Goal: Task Accomplishment & Management: Complete application form

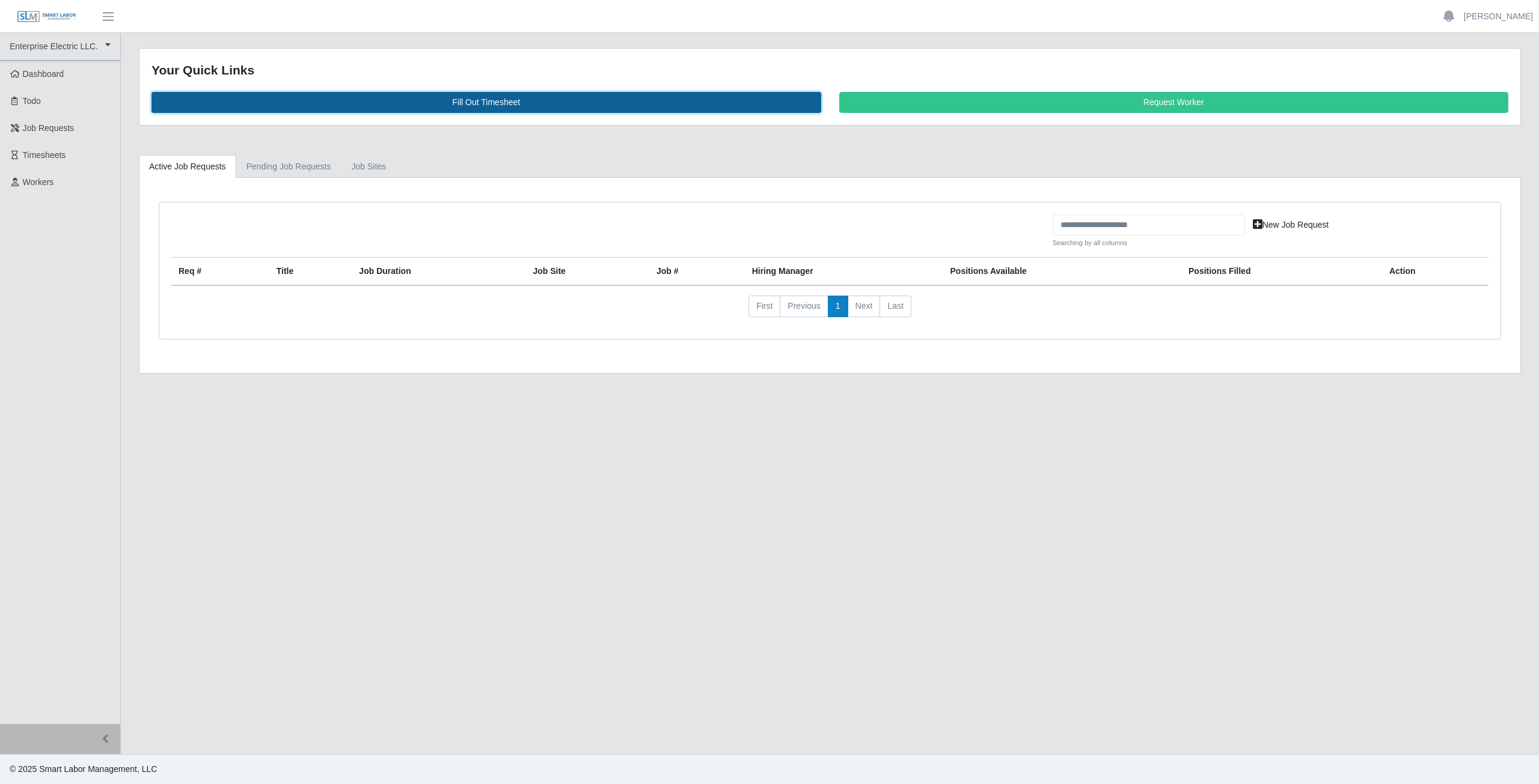
click at [486, 100] on link "Fill Out Timesheet" at bounding box center [486, 102] width 670 height 21
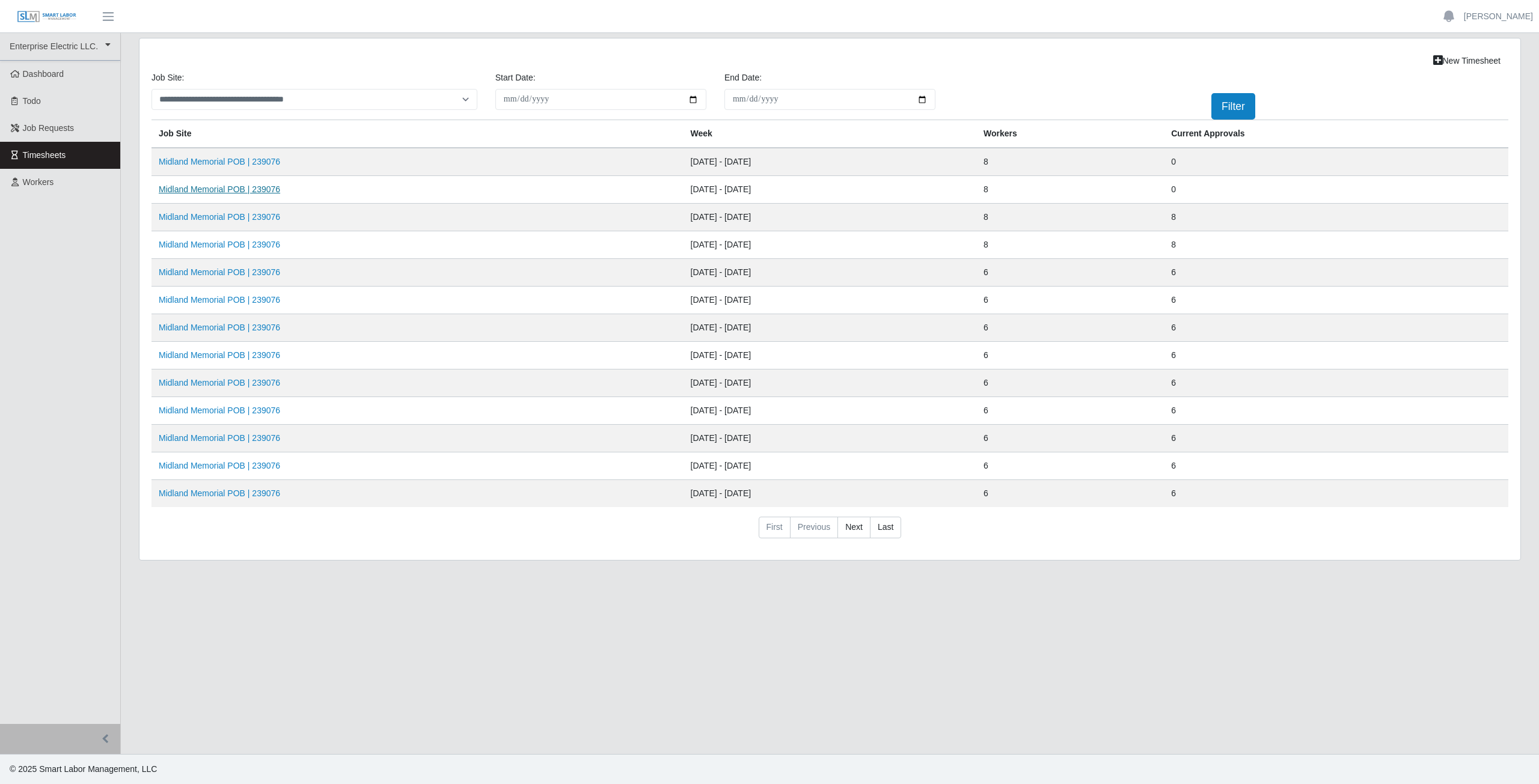
click at [226, 189] on link "Midland Memorial POB | 239076" at bounding box center [219, 189] width 121 height 10
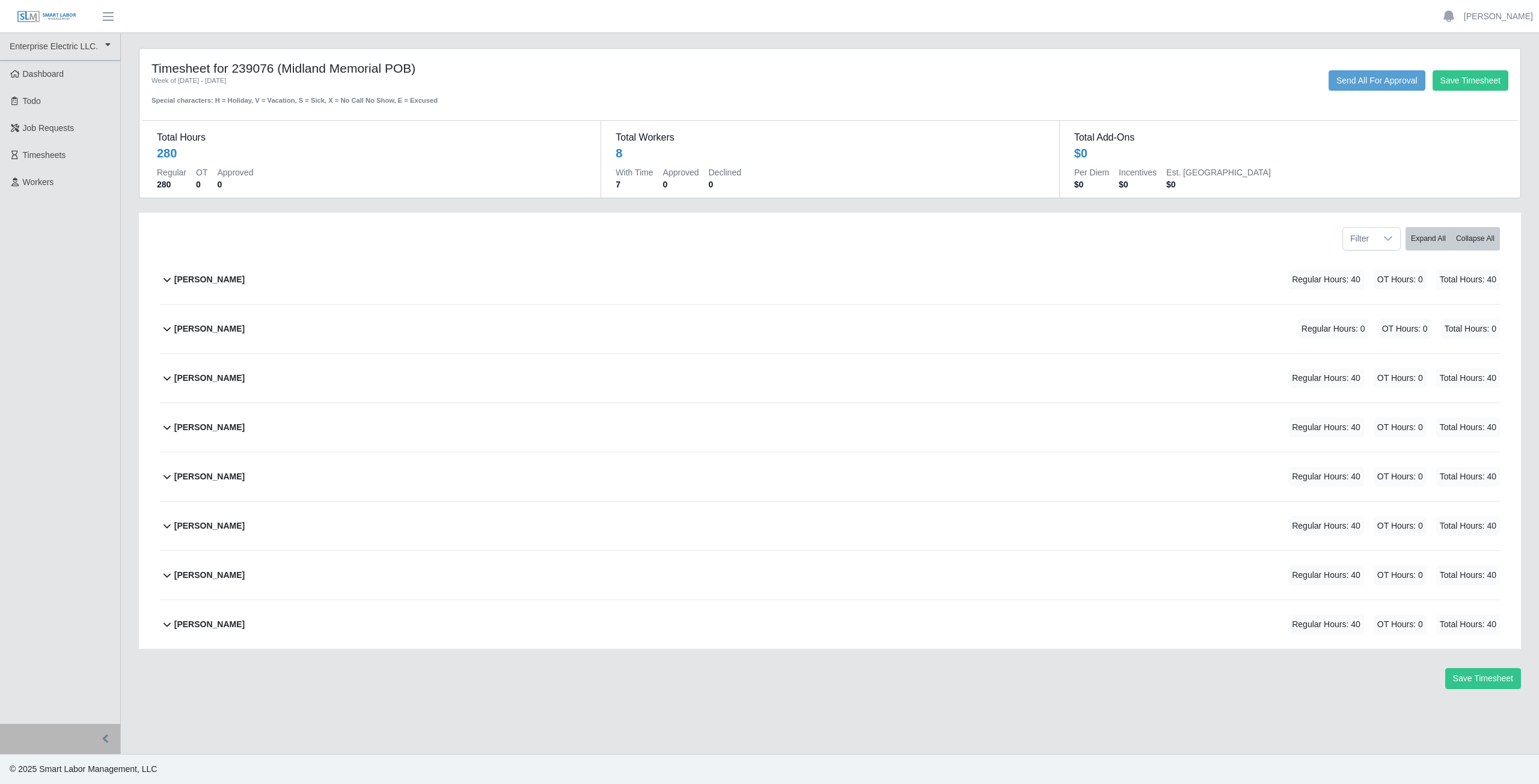
click at [166, 278] on icon at bounding box center [167, 280] width 14 height 14
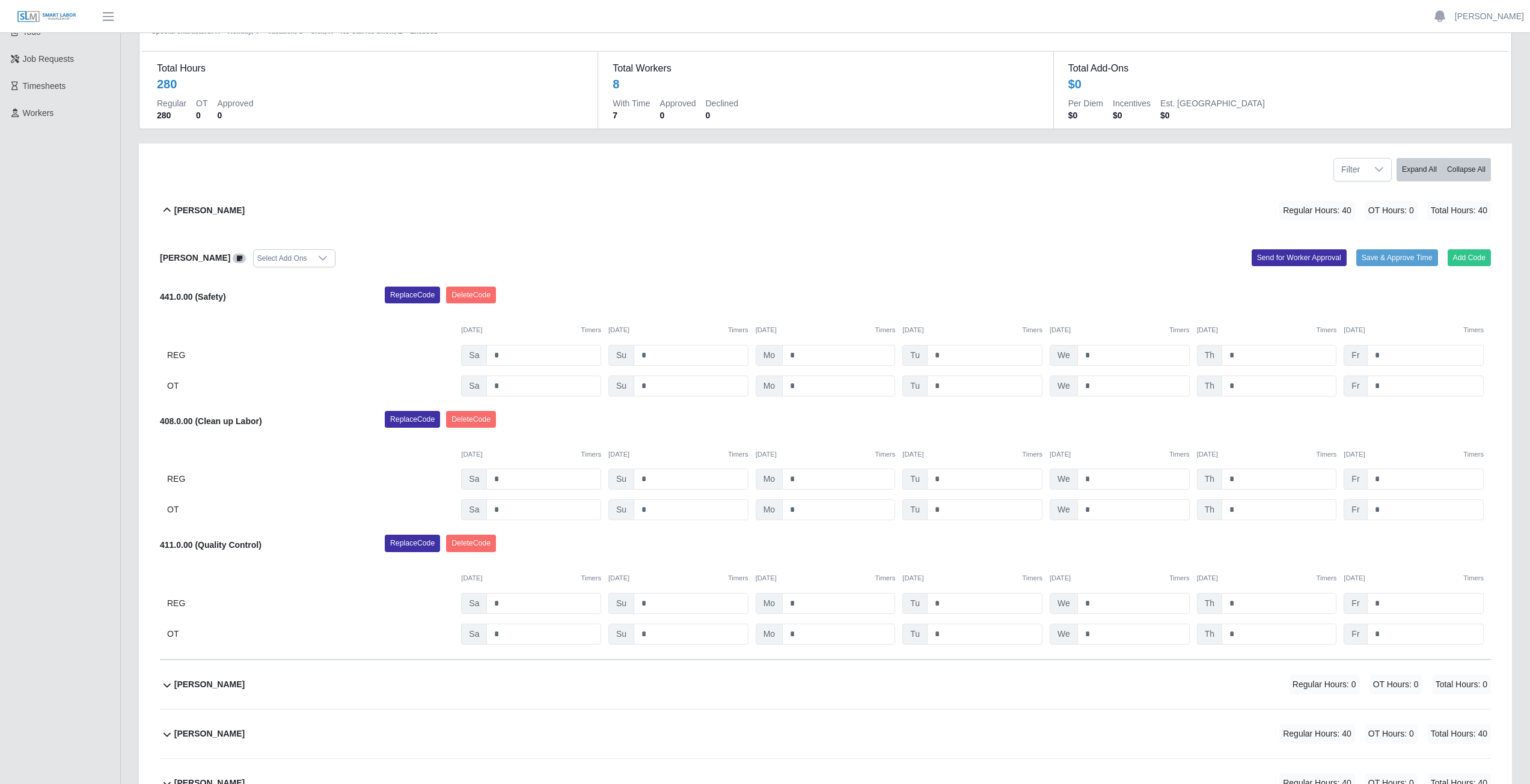
scroll to position [60, 0]
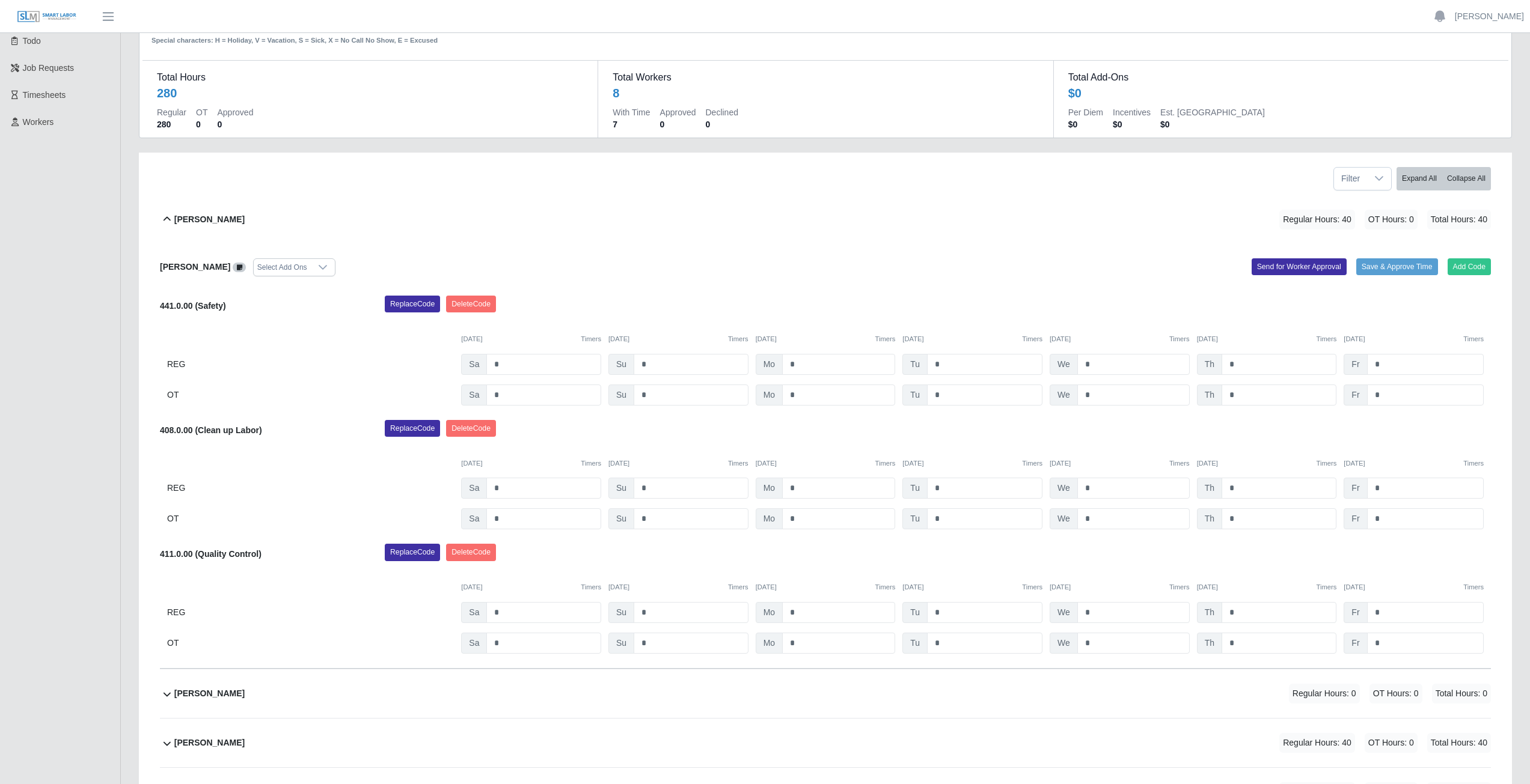
drag, startPoint x: 394, startPoint y: 223, endPoint x: 442, endPoint y: 161, distance: 78.4
click at [442, 161] on div "Filter Expand All Collapse All Alliyah Soto Regular Hours: 40 OT Hours: 0 Total…" at bounding box center [825, 583] width 1373 height 861
click at [168, 220] on icon at bounding box center [167, 220] width 14 height 14
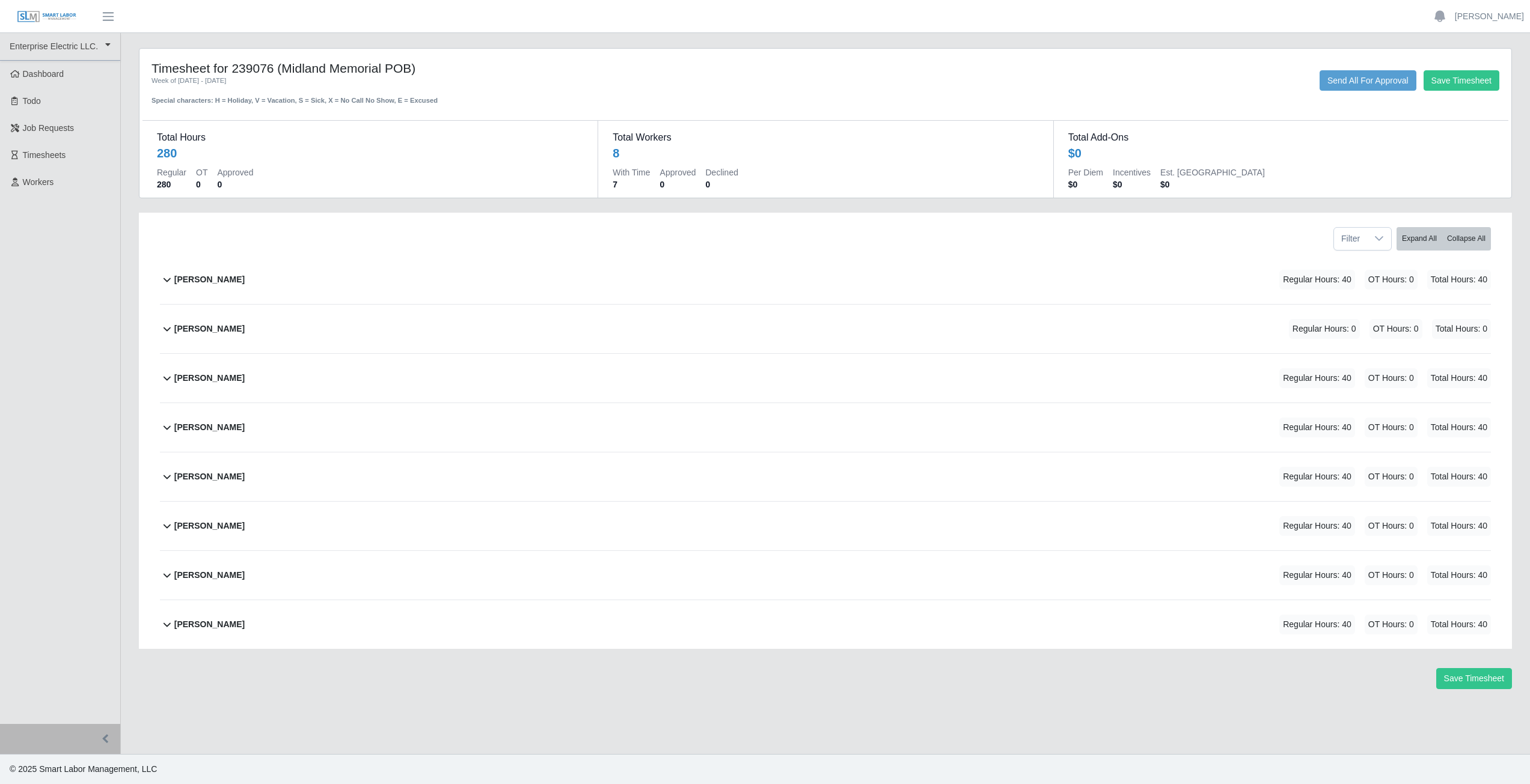
scroll to position [0, 0]
drag, startPoint x: 482, startPoint y: 353, endPoint x: 487, endPoint y: 429, distance: 76.2
click at [487, 429] on div "Alliyah Soto Regular Hours: 40 OT Hours: 0 Total Hours: 40 Alliyah Soto Select …" at bounding box center [830, 453] width 1358 height 394
click at [165, 330] on icon at bounding box center [167, 329] width 14 height 14
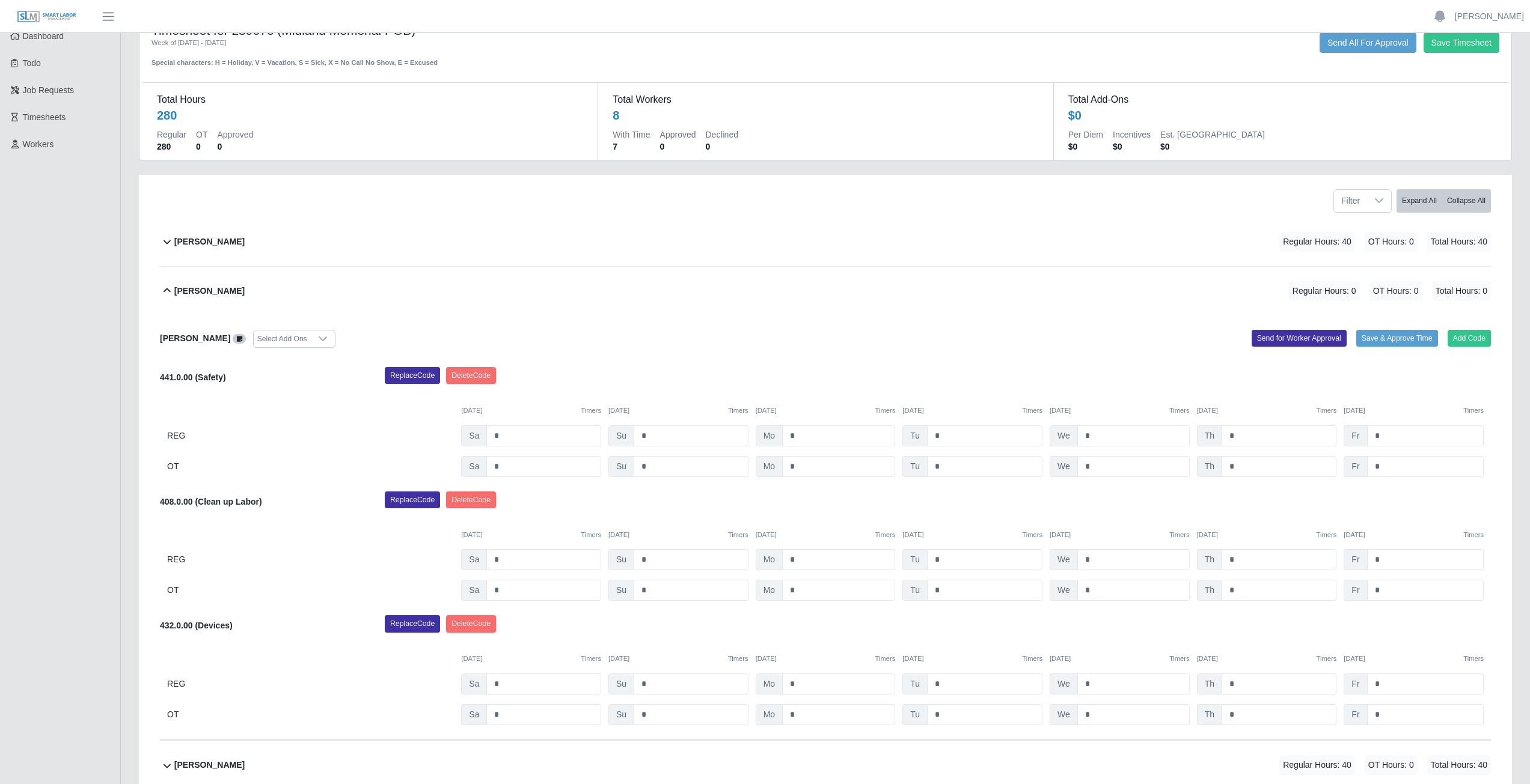
scroll to position [180, 0]
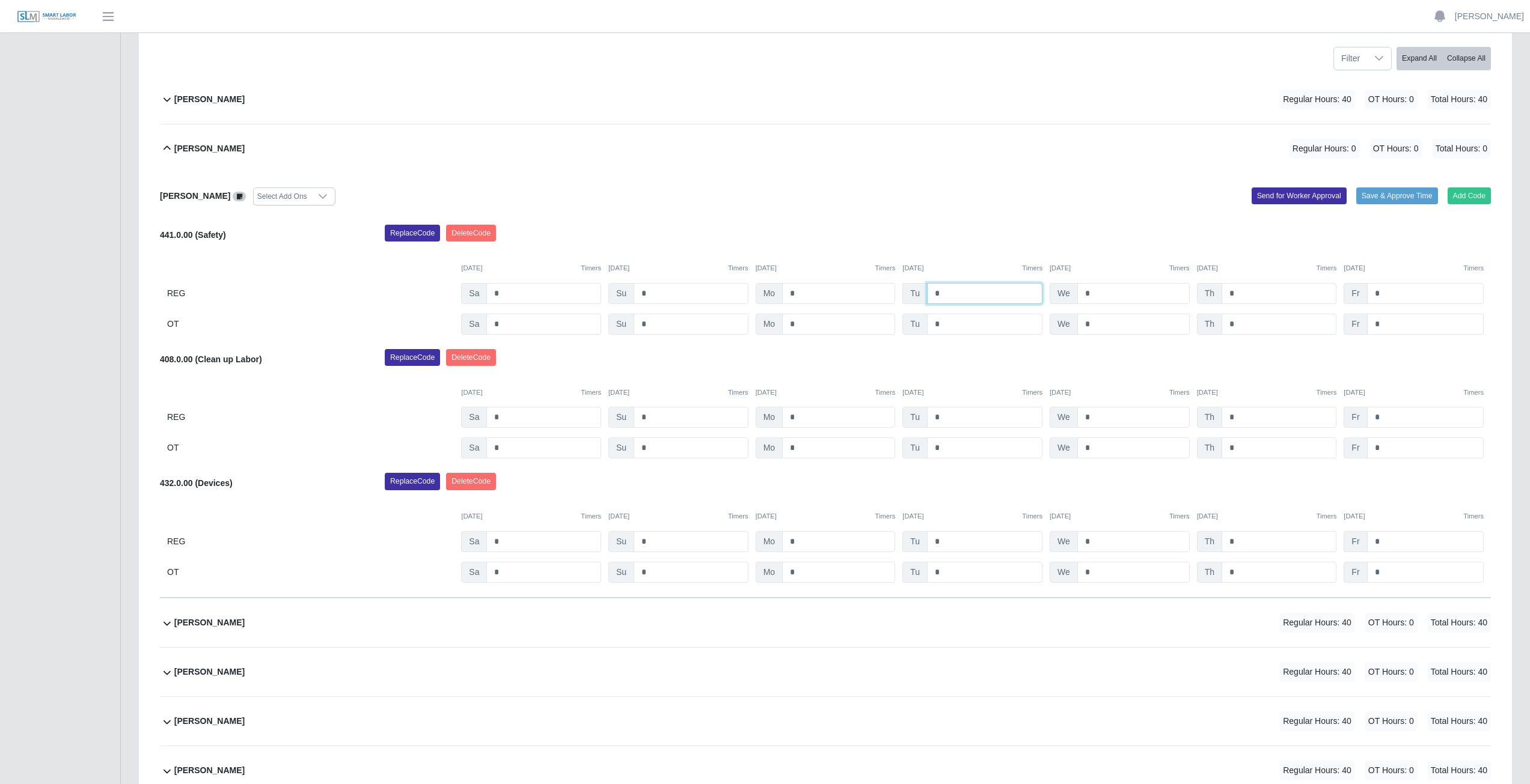
click at [946, 294] on input "*" at bounding box center [984, 293] width 115 height 21
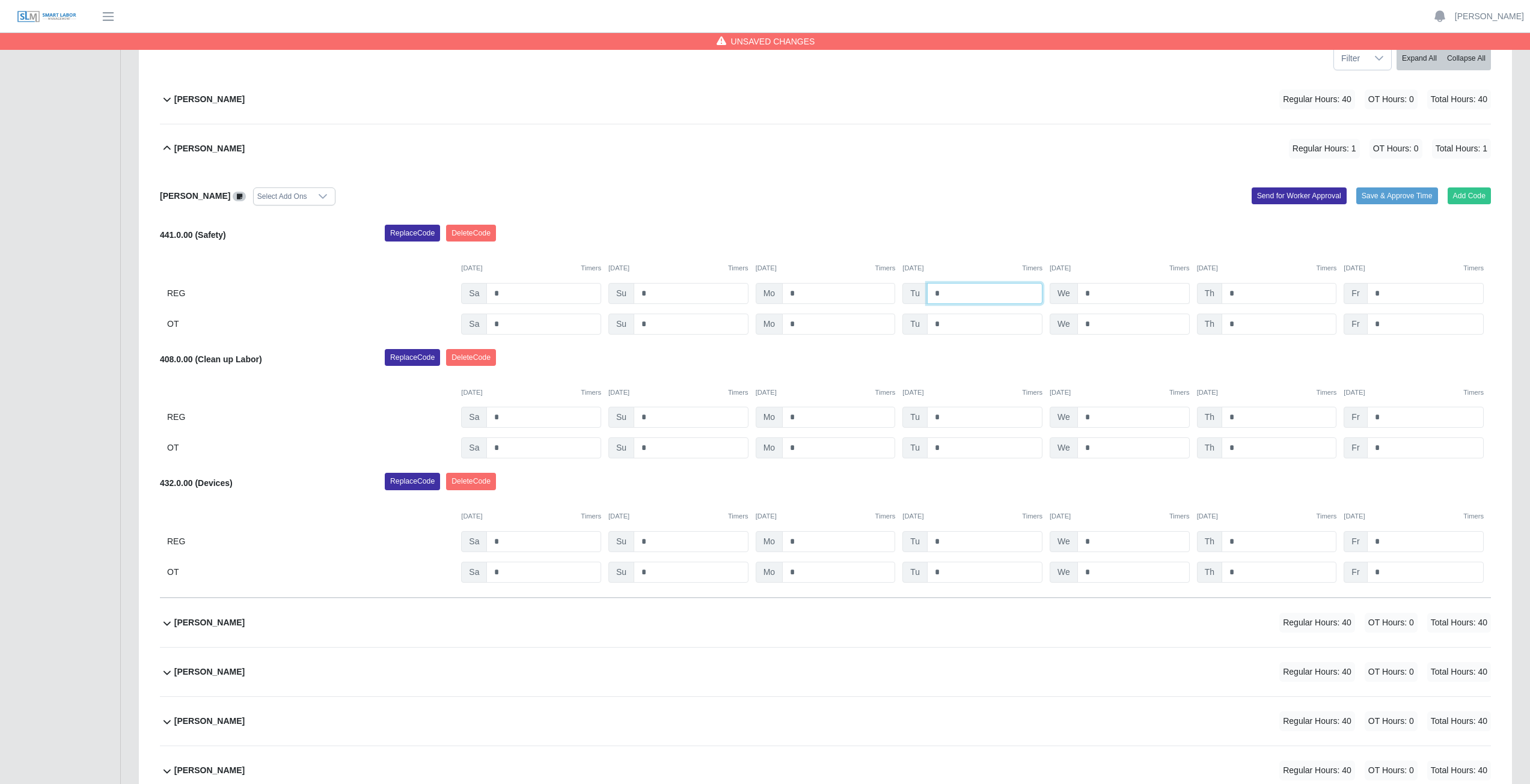
type input "*"
click at [1095, 296] on input "*" at bounding box center [1133, 293] width 113 height 21
type input "*"
click at [1240, 293] on input "*" at bounding box center [1279, 293] width 115 height 21
type input "*"
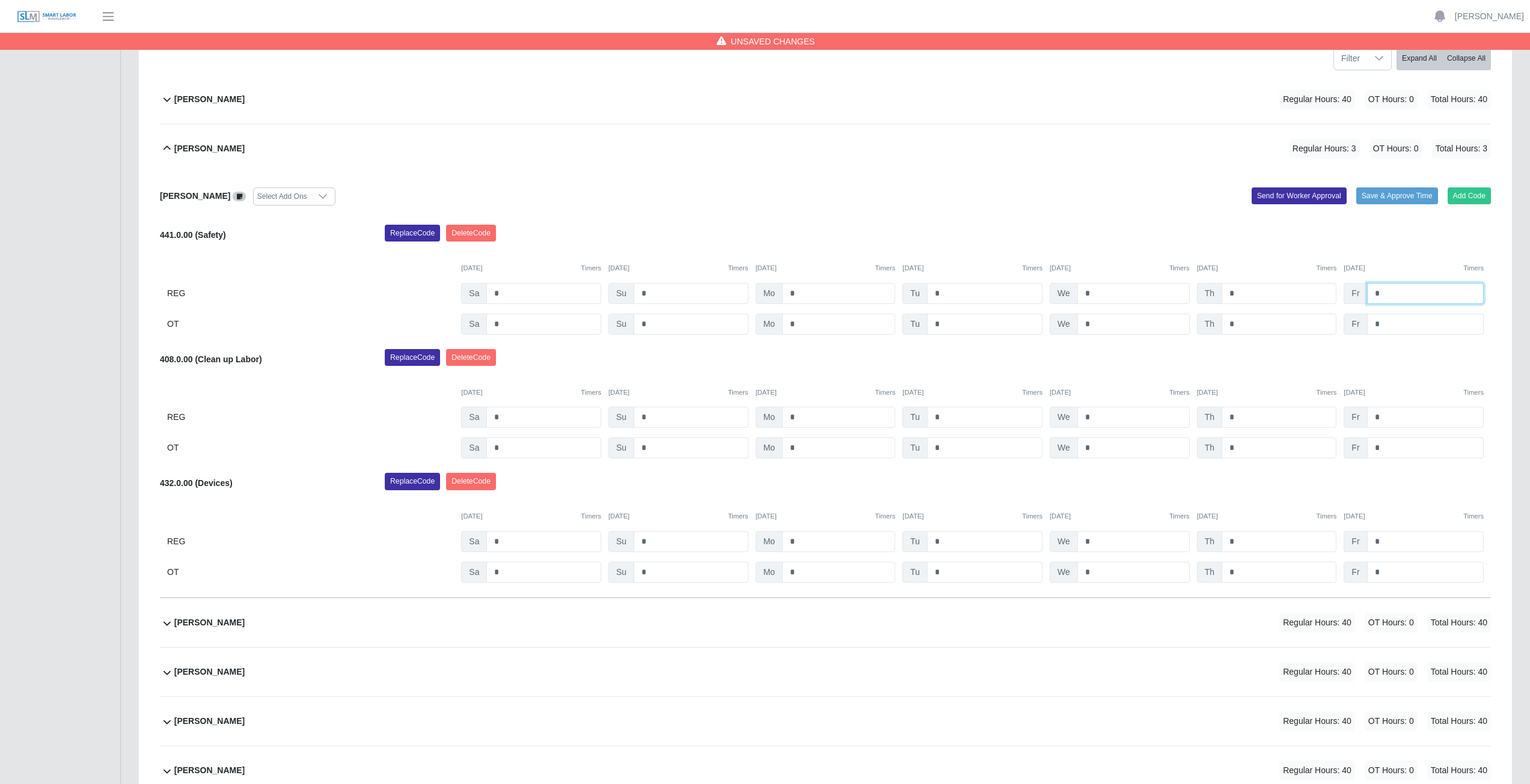
click at [1384, 295] on input "*" at bounding box center [1425, 293] width 117 height 21
type input "*"
click at [948, 417] on input "*" at bounding box center [984, 417] width 115 height 21
type input "*"
click at [1092, 417] on input "*" at bounding box center [1133, 417] width 113 height 21
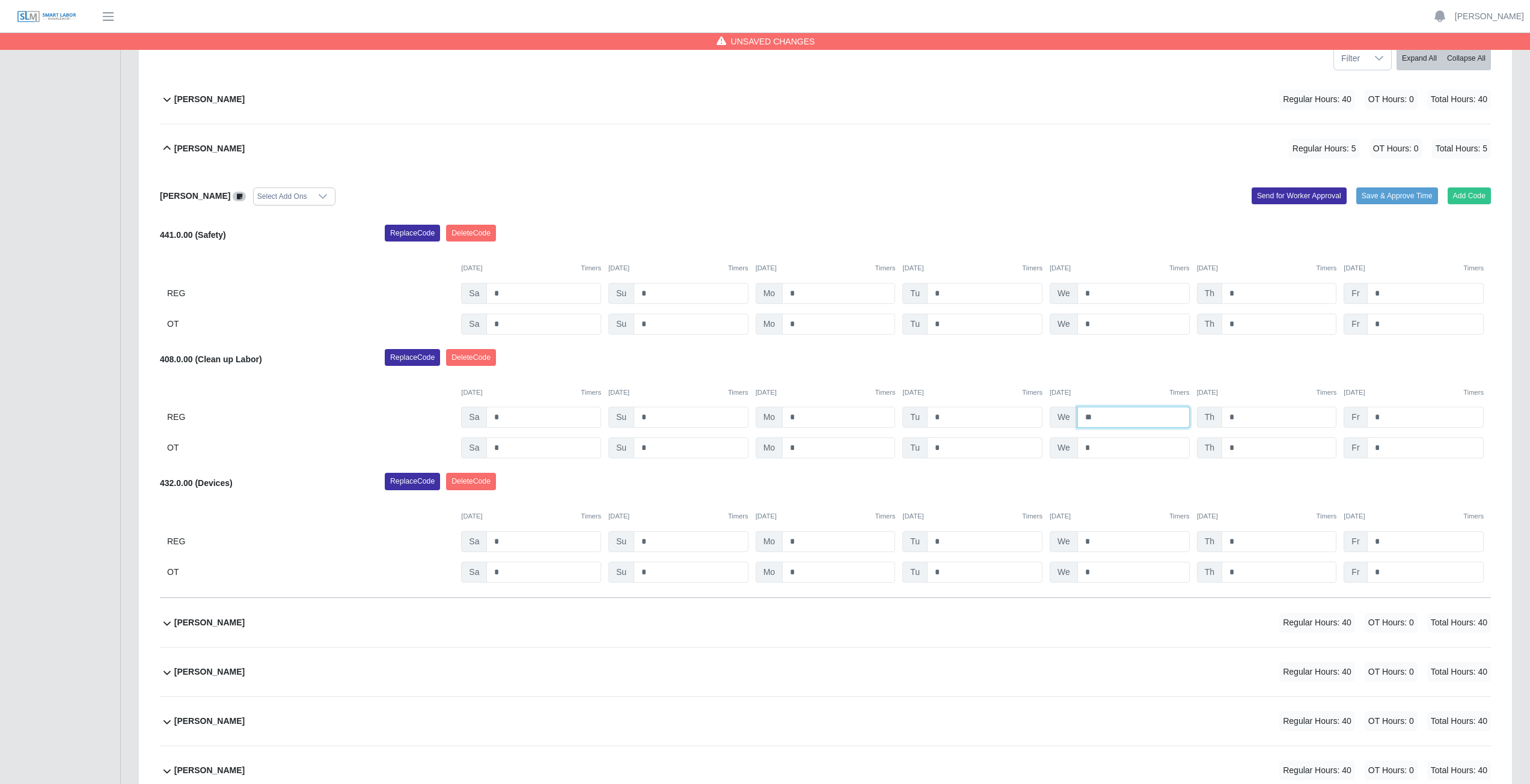
type input "*"
click at [1239, 419] on input "*" at bounding box center [1279, 417] width 115 height 21
type input "*"
click at [1384, 417] on input "*" at bounding box center [1425, 417] width 117 height 21
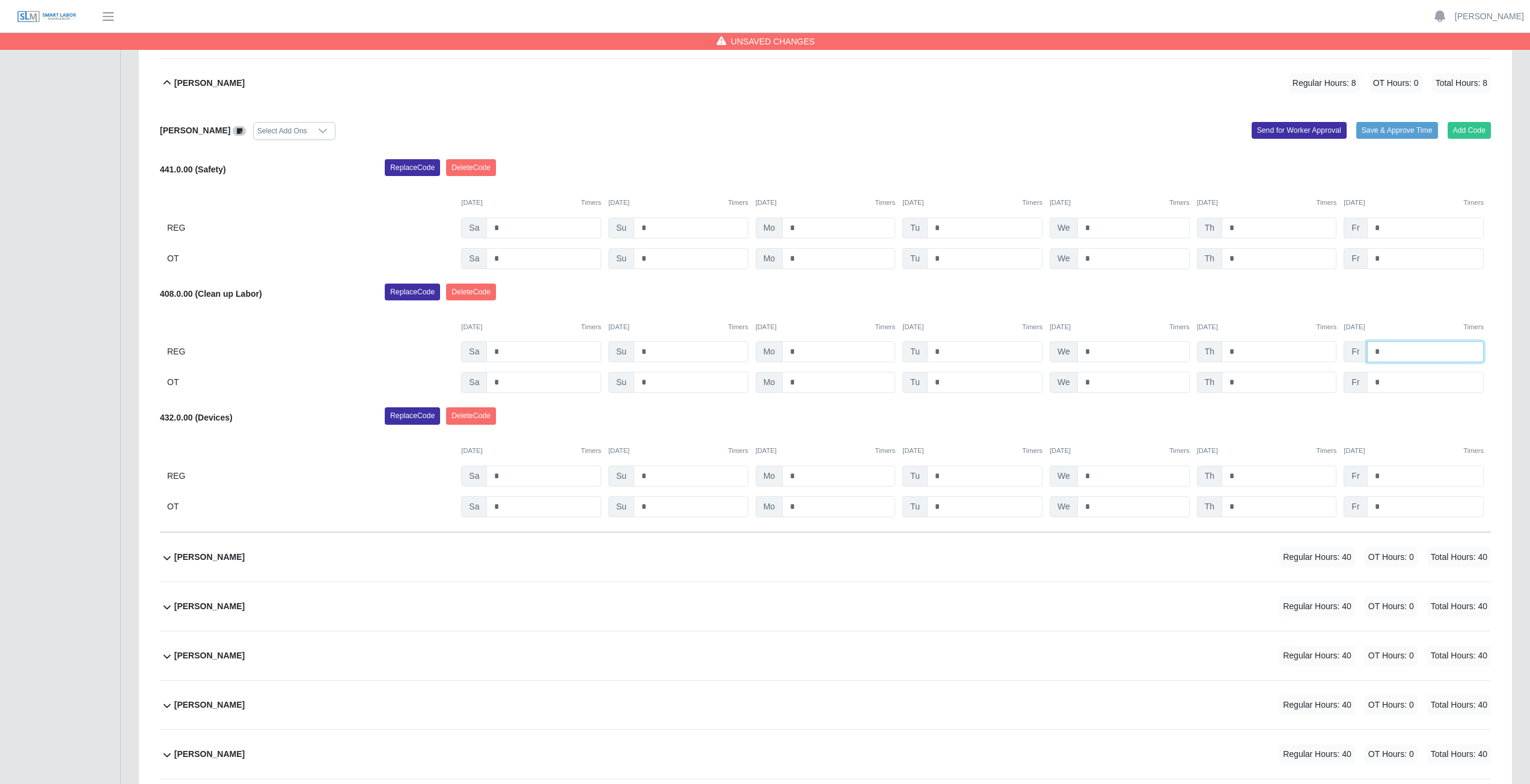
scroll to position [240, 0]
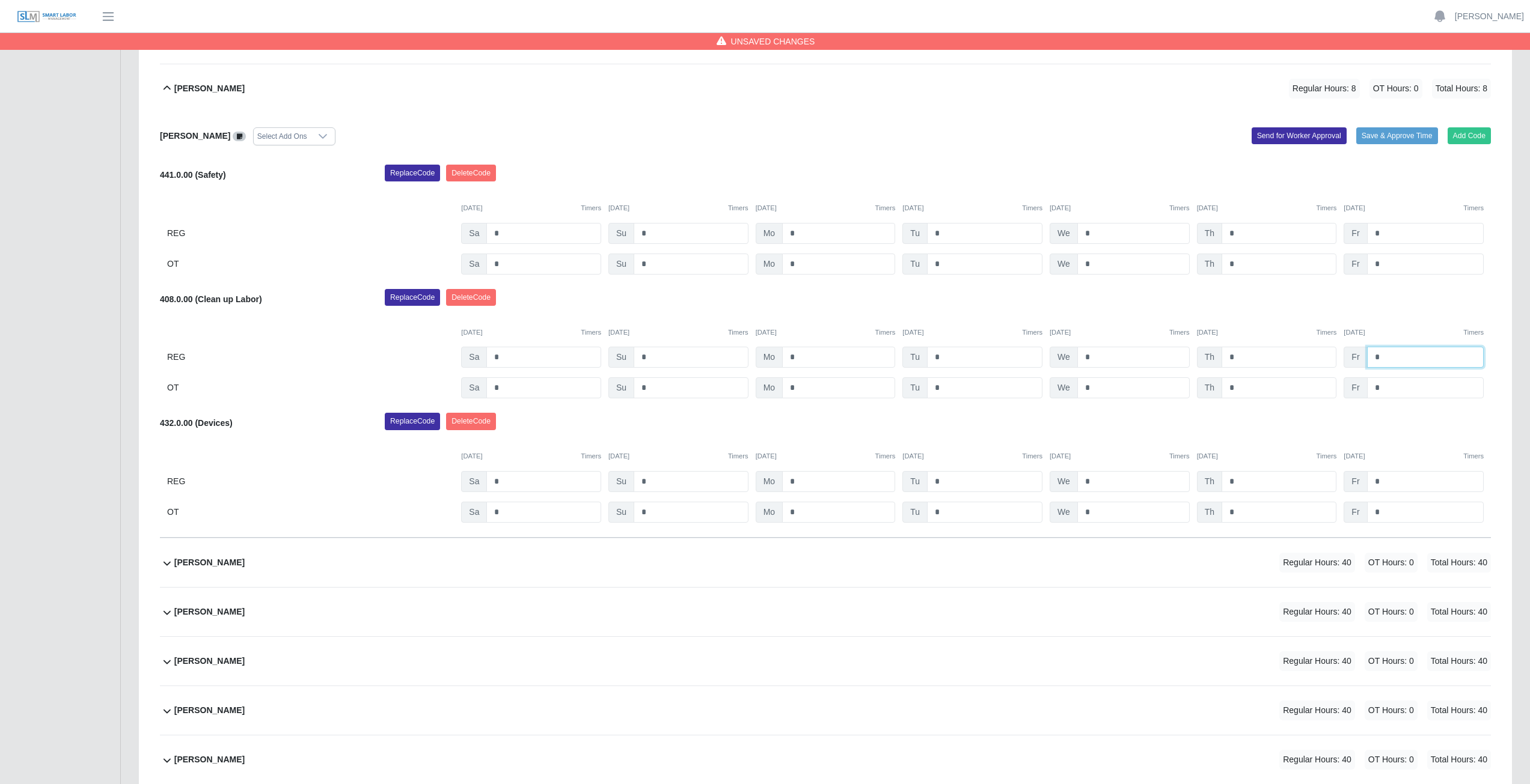
type input "*"
click at [1412, 313] on div "08/30/2025 Timers 08/31/2025 Timers 09/01/2025 Timers 09/02/2025 Timers 09/03/2…" at bounding box center [825, 325] width 1331 height 25
click at [1474, 134] on button "Add Code" at bounding box center [1470, 135] width 44 height 17
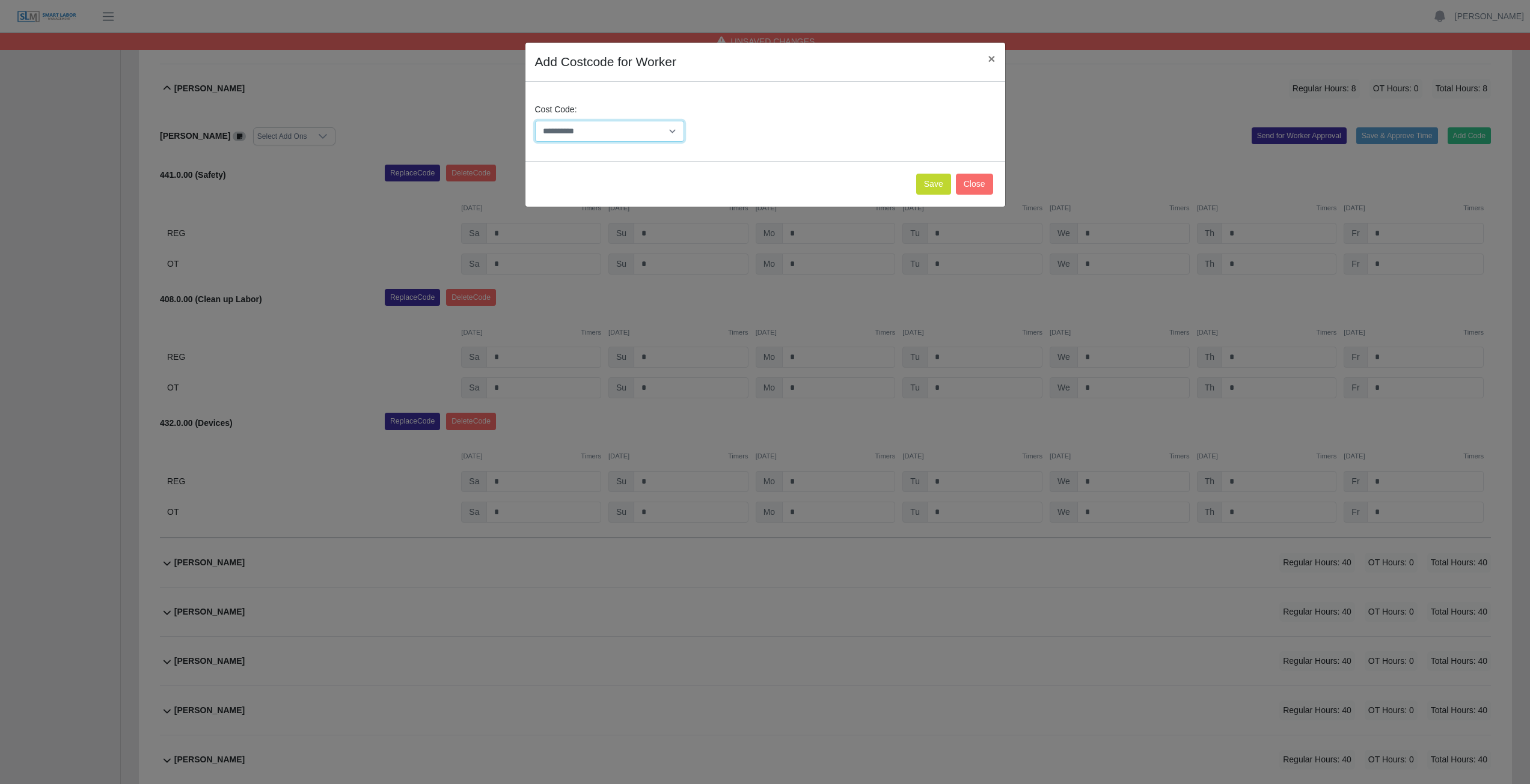
click at [631, 130] on select "**********" at bounding box center [610, 131] width 150 height 21
select select "**********"
click at [651, 127] on select "**********" at bounding box center [610, 131] width 150 height 21
click at [933, 181] on button "Save" at bounding box center [933, 184] width 35 height 21
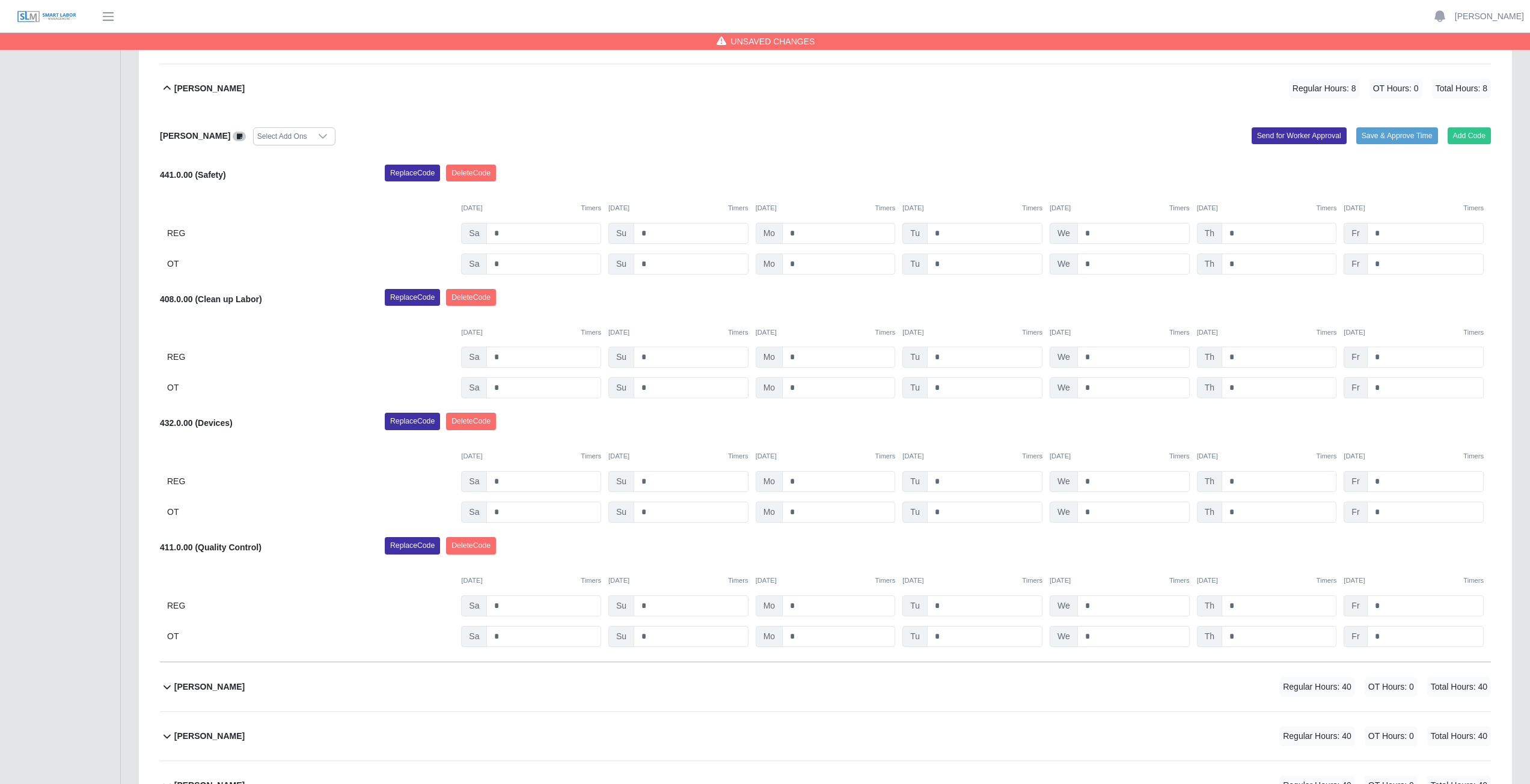
click at [168, 87] on icon at bounding box center [167, 88] width 7 height 4
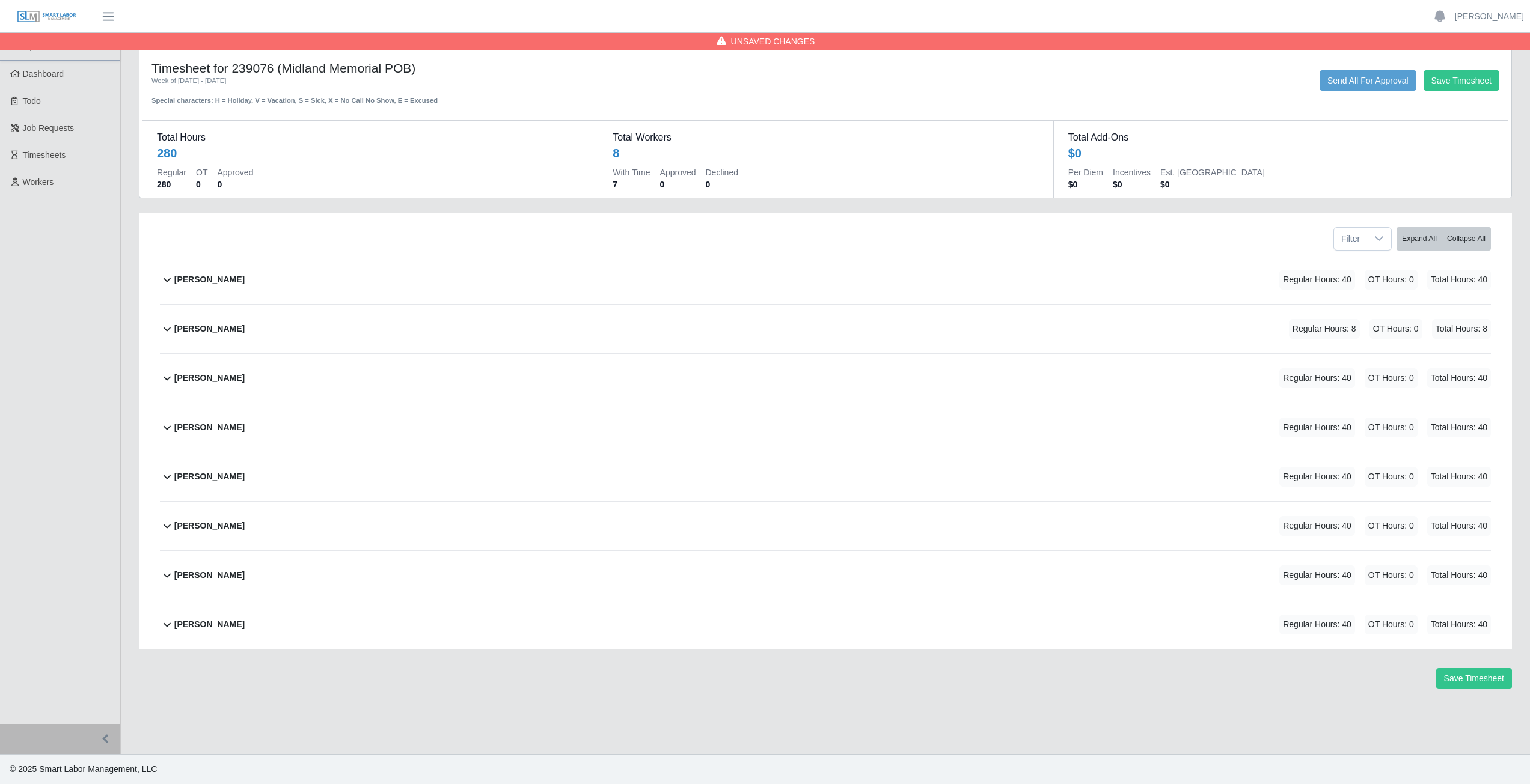
scroll to position [0, 0]
click at [166, 280] on icon at bounding box center [167, 280] width 7 height 4
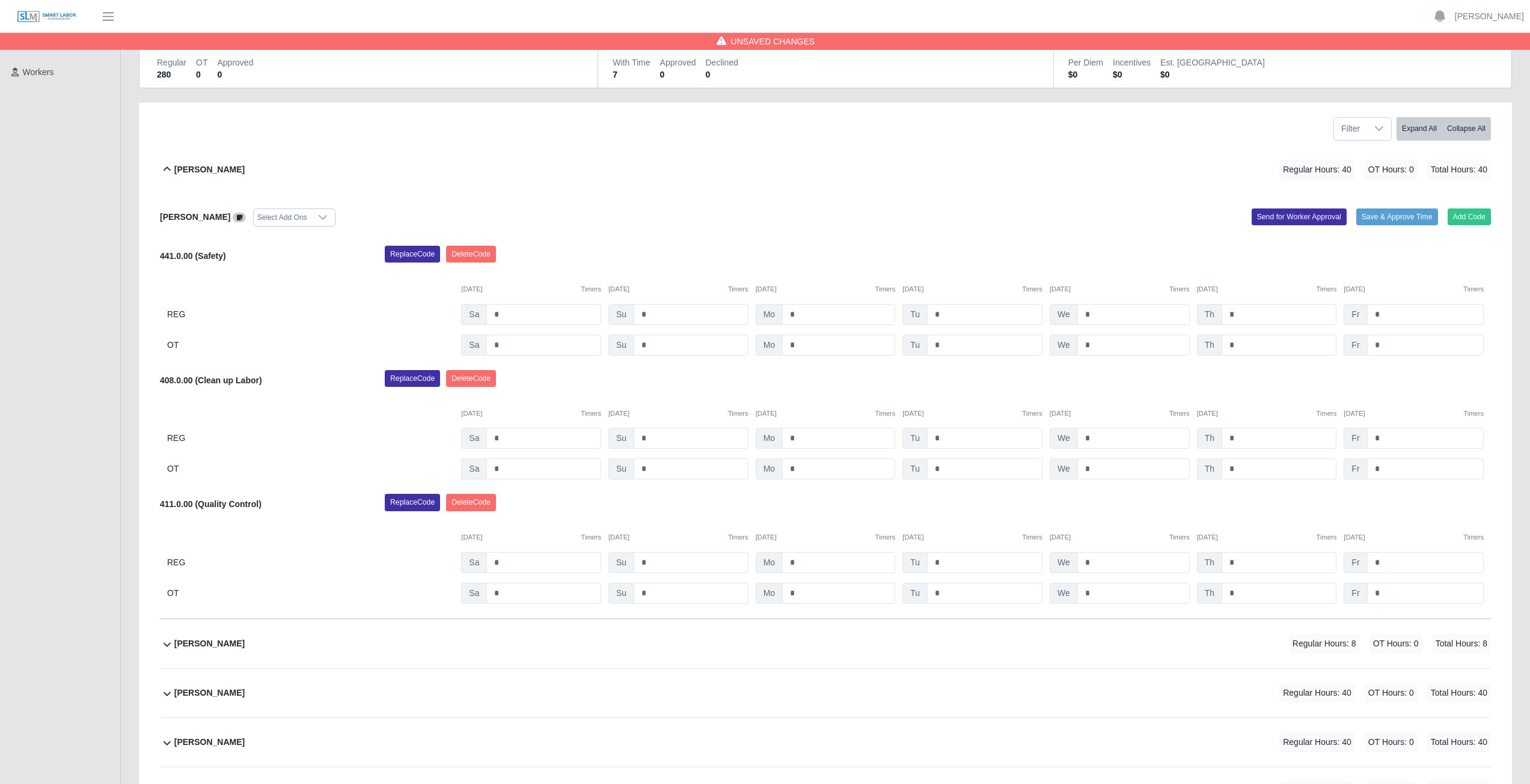
scroll to position [120, 0]
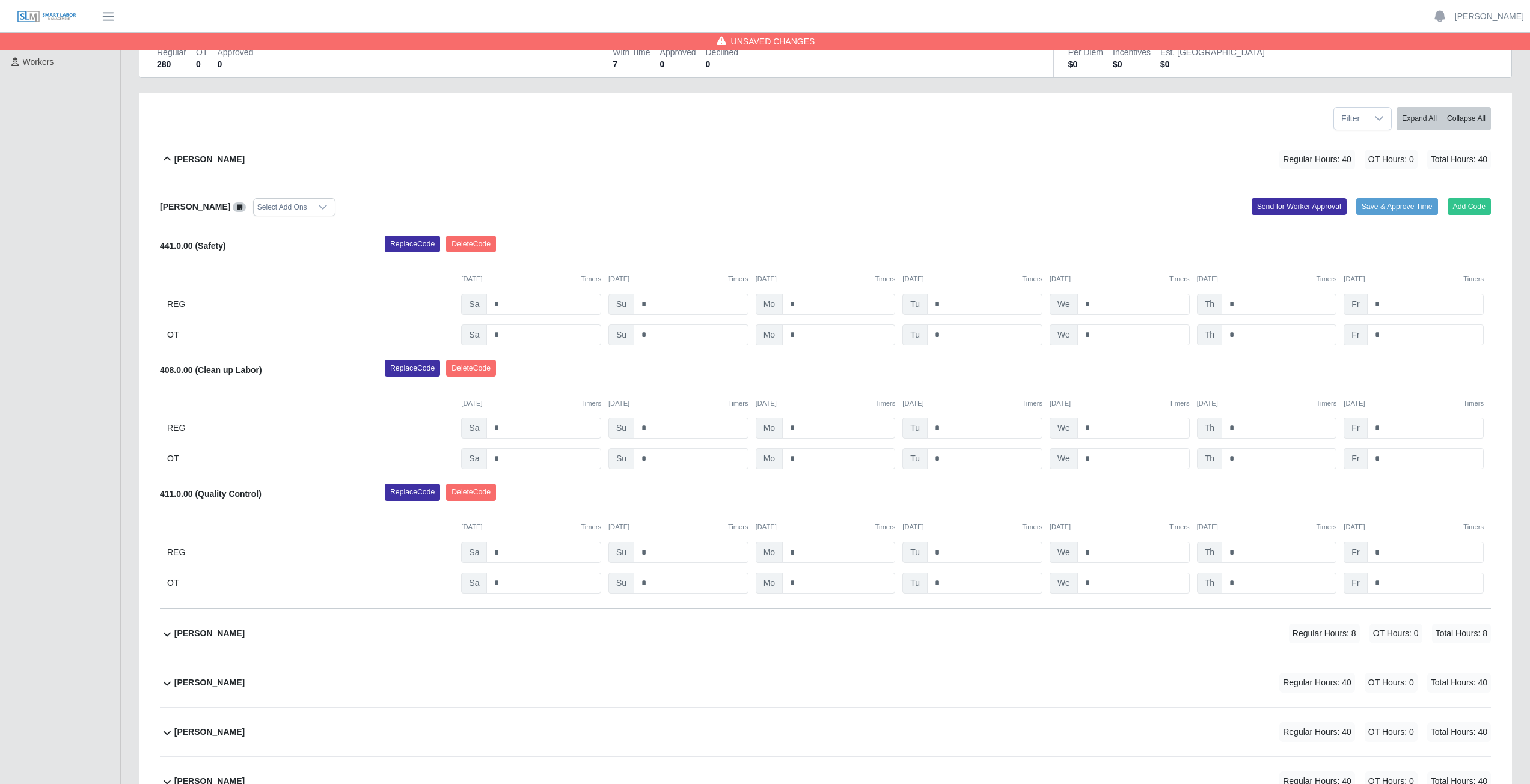
click at [166, 158] on icon at bounding box center [167, 158] width 7 height 4
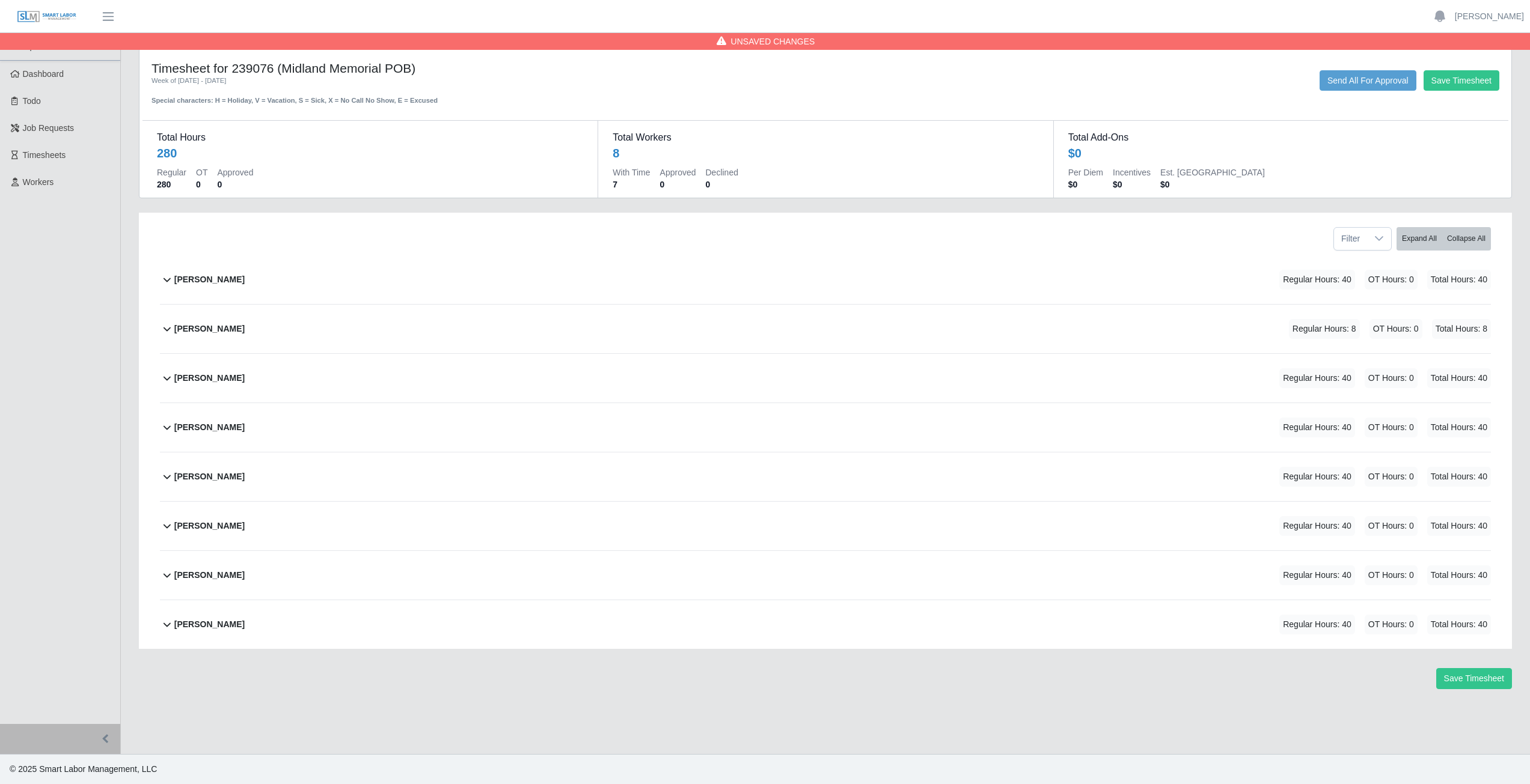
scroll to position [0, 0]
click at [166, 332] on icon at bounding box center [167, 329] width 14 height 14
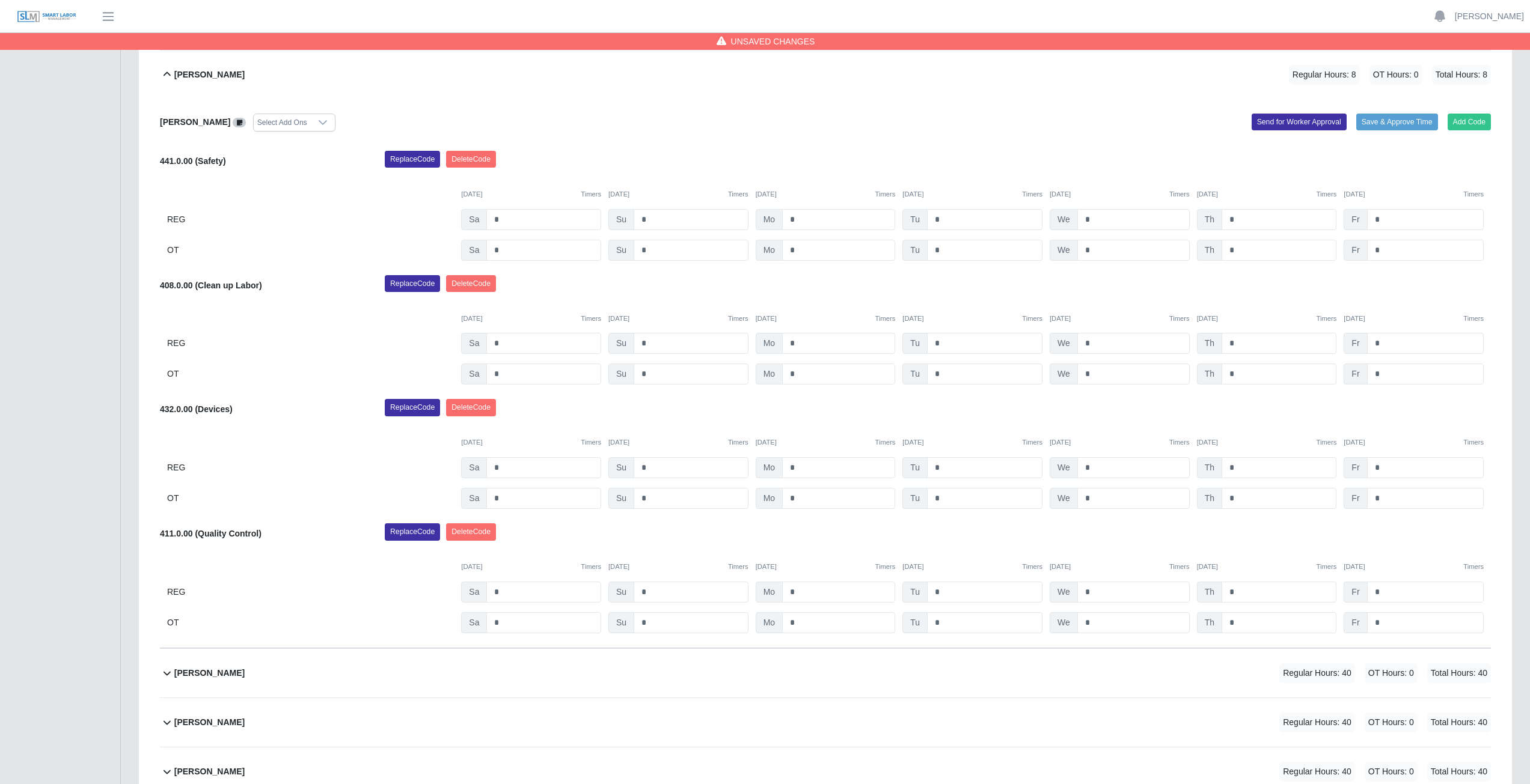
scroll to position [301, 0]
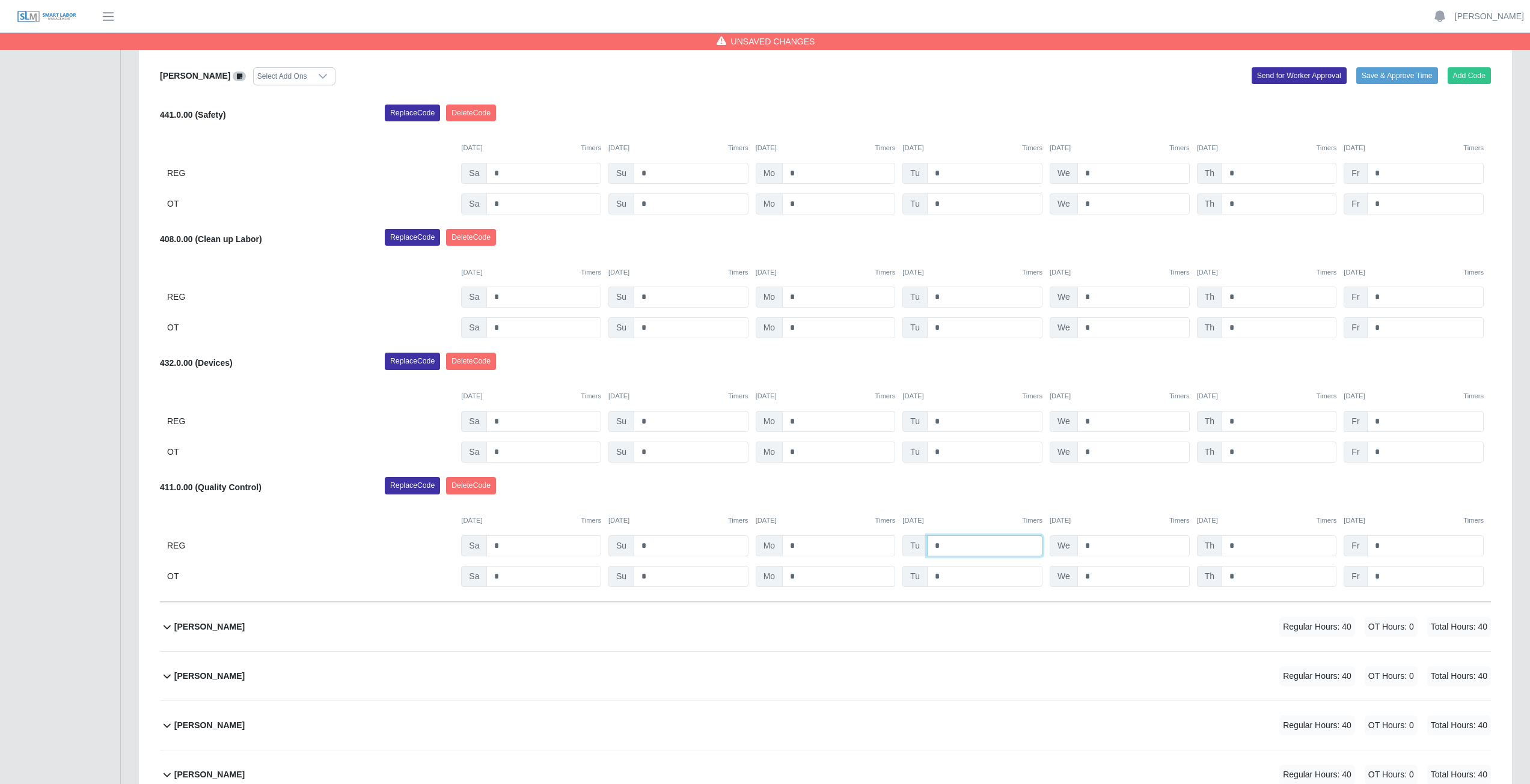
click at [942, 544] on input "*" at bounding box center [984, 546] width 115 height 21
type input "*"
click at [1093, 546] on input "*" at bounding box center [1133, 546] width 113 height 21
type input "*"
click at [1240, 548] on input "*" at bounding box center [1279, 546] width 115 height 21
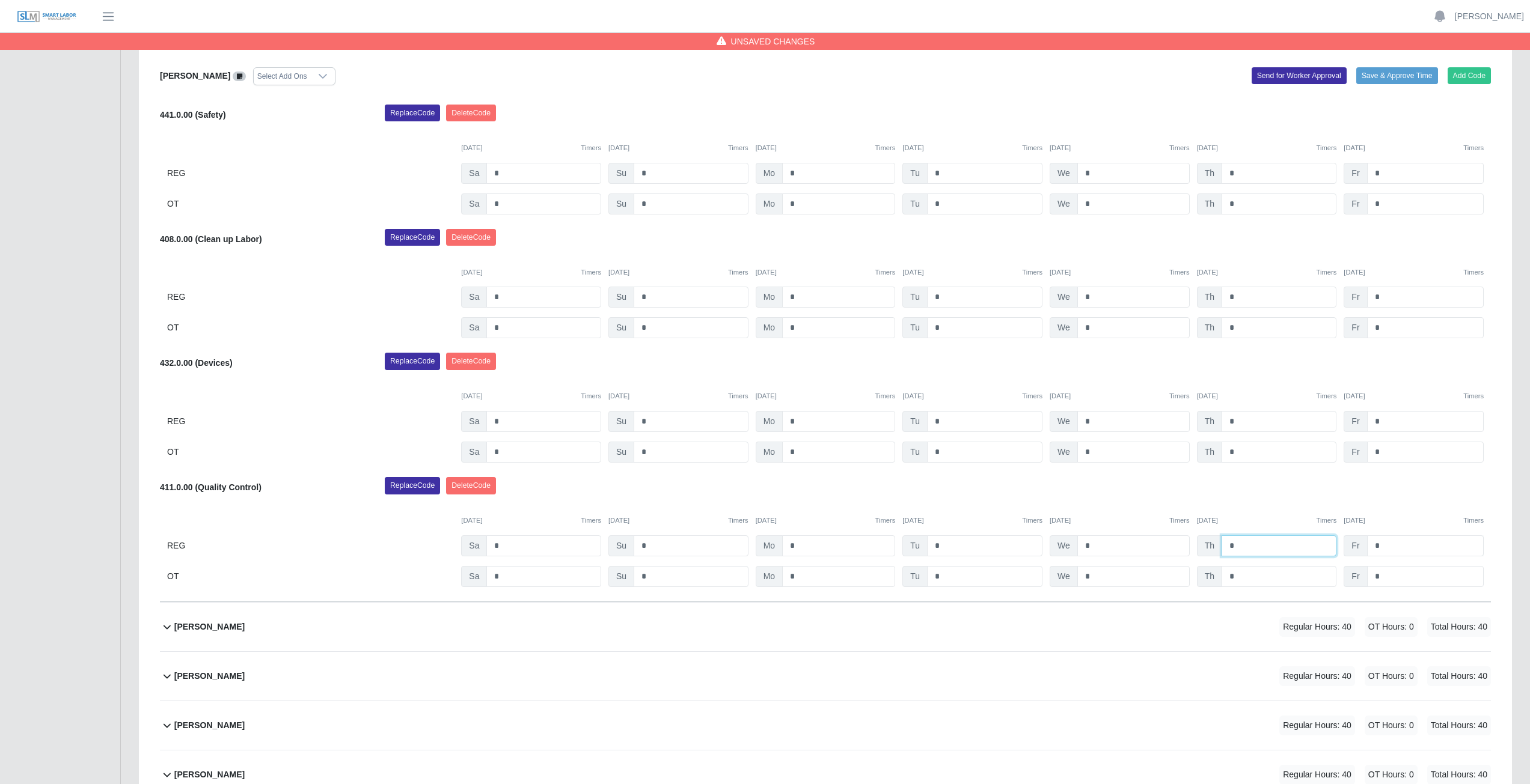
type input "*"
click at [1384, 546] on input "*" at bounding box center [1425, 546] width 117 height 21
type input "*"
click at [1396, 496] on div "Replace Code Delete Code" at bounding box center [938, 489] width 1125 height 24
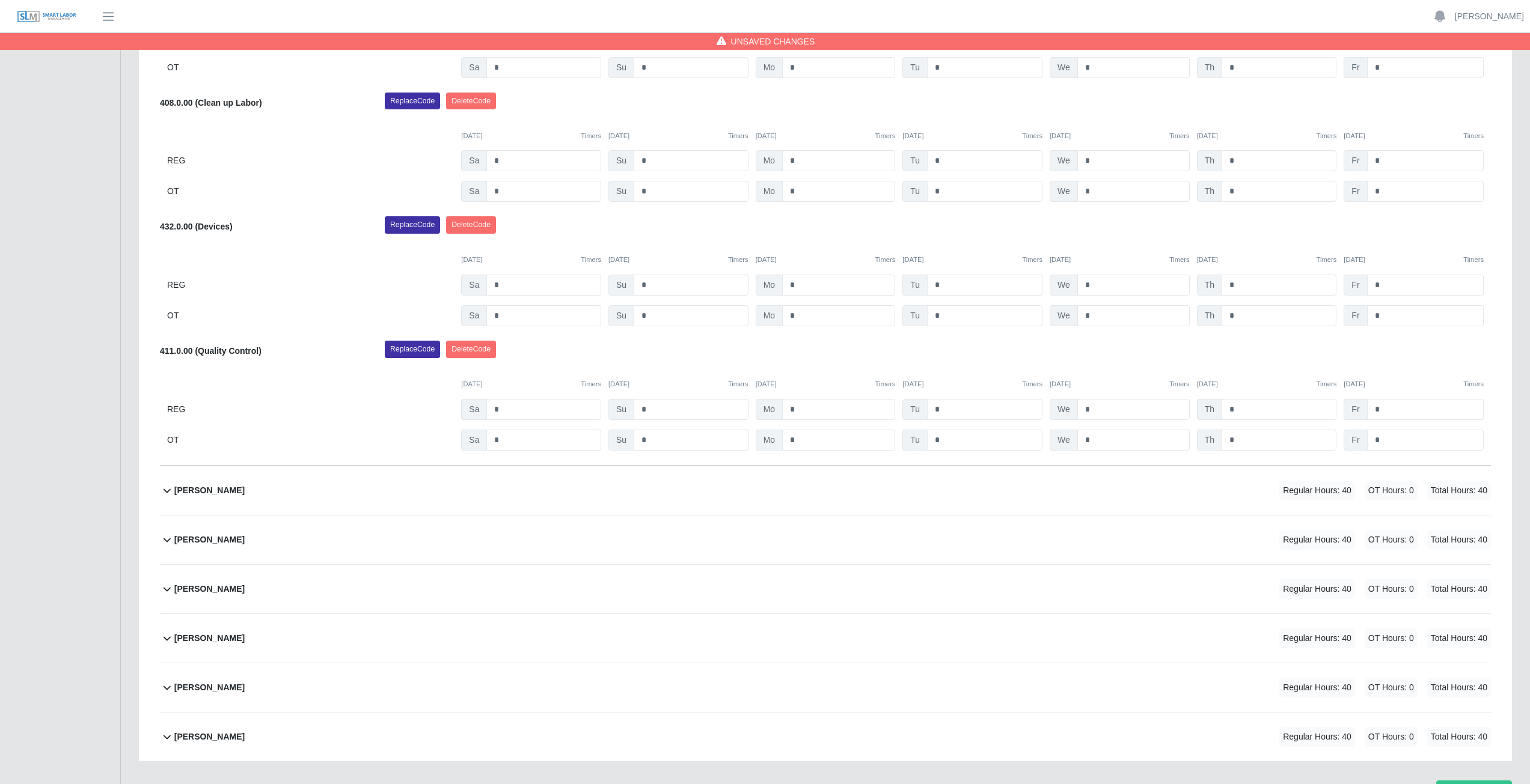
scroll to position [503, 0]
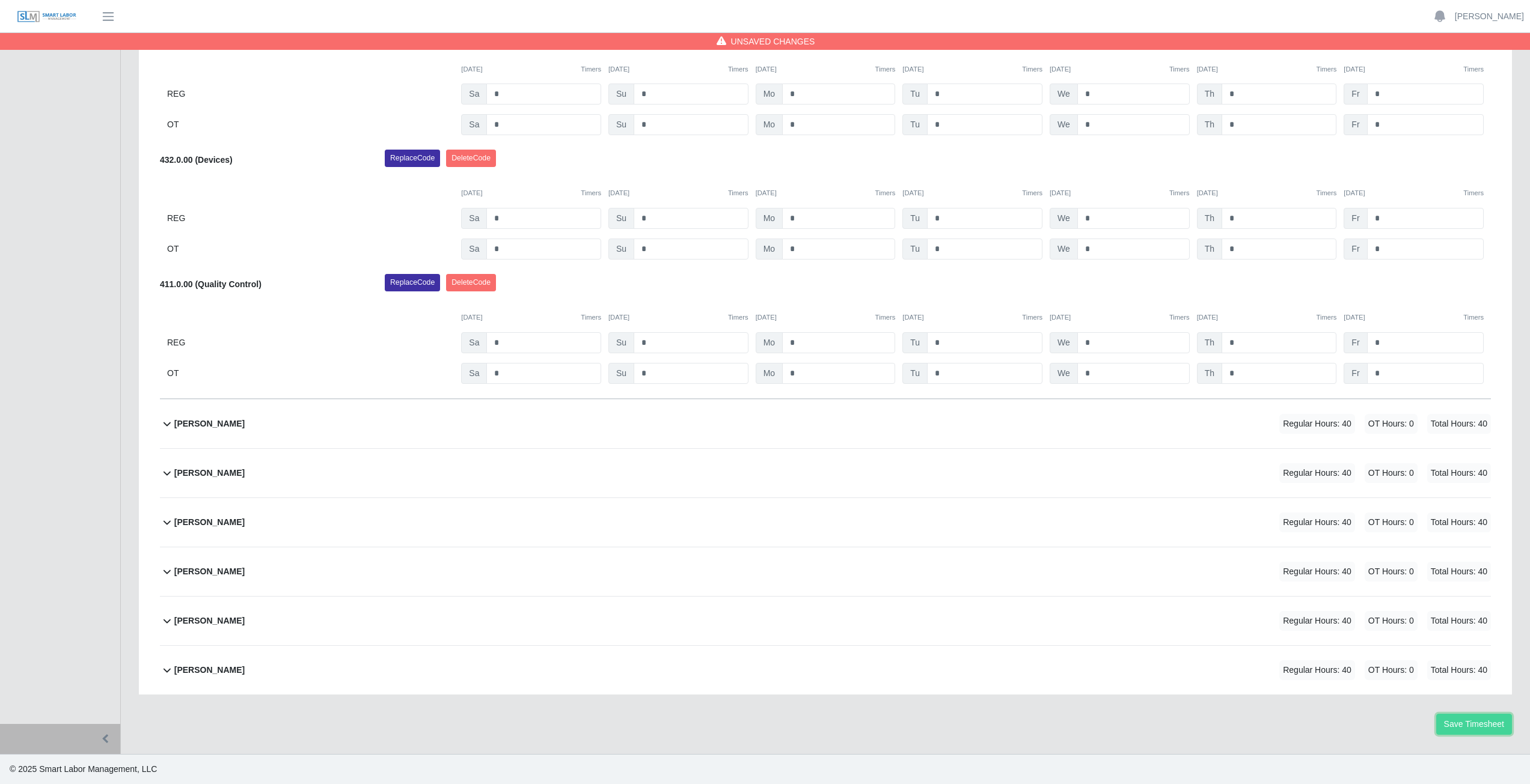
click at [1460, 722] on button "Save Timesheet" at bounding box center [1474, 724] width 76 height 21
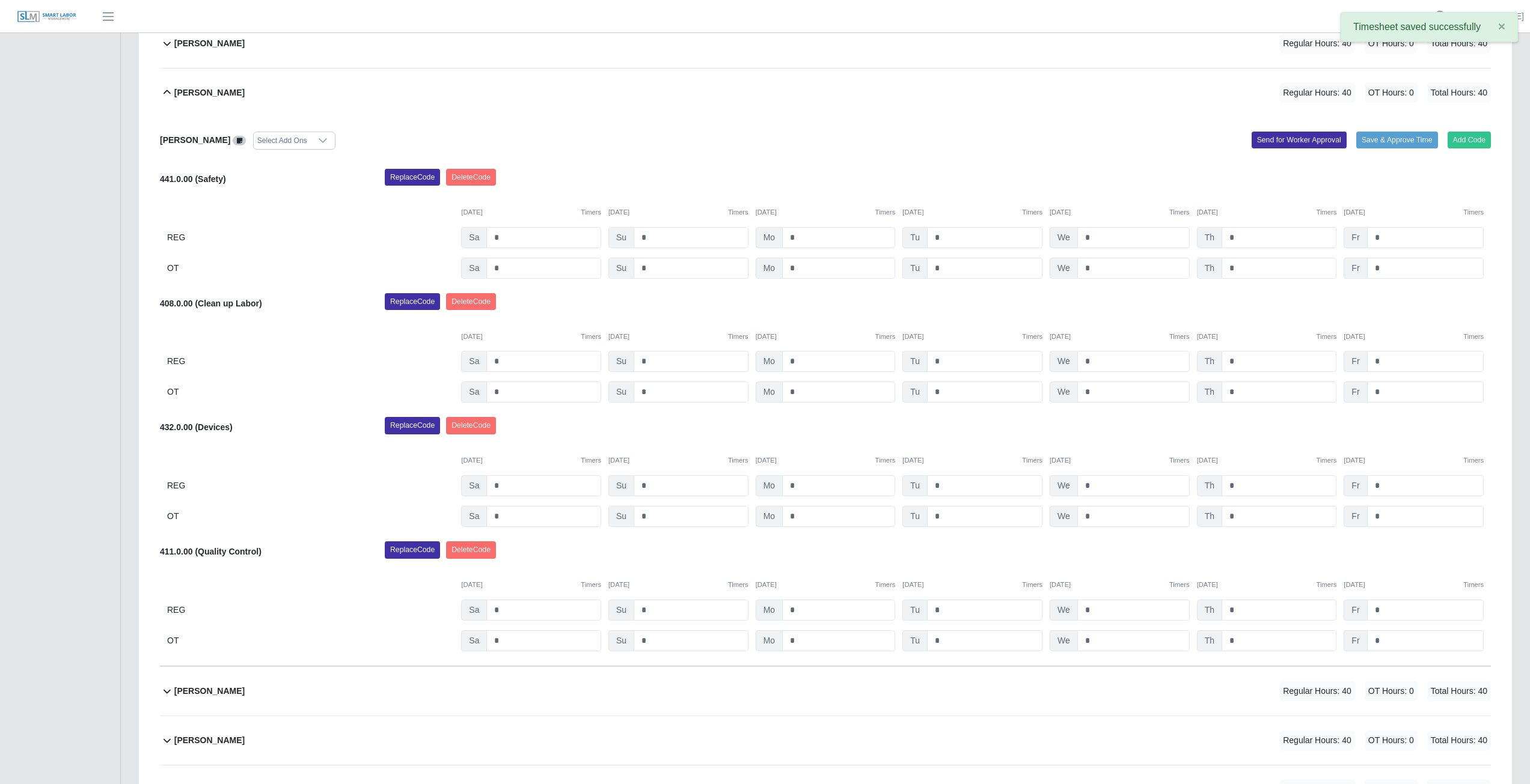
scroll to position [203, 0]
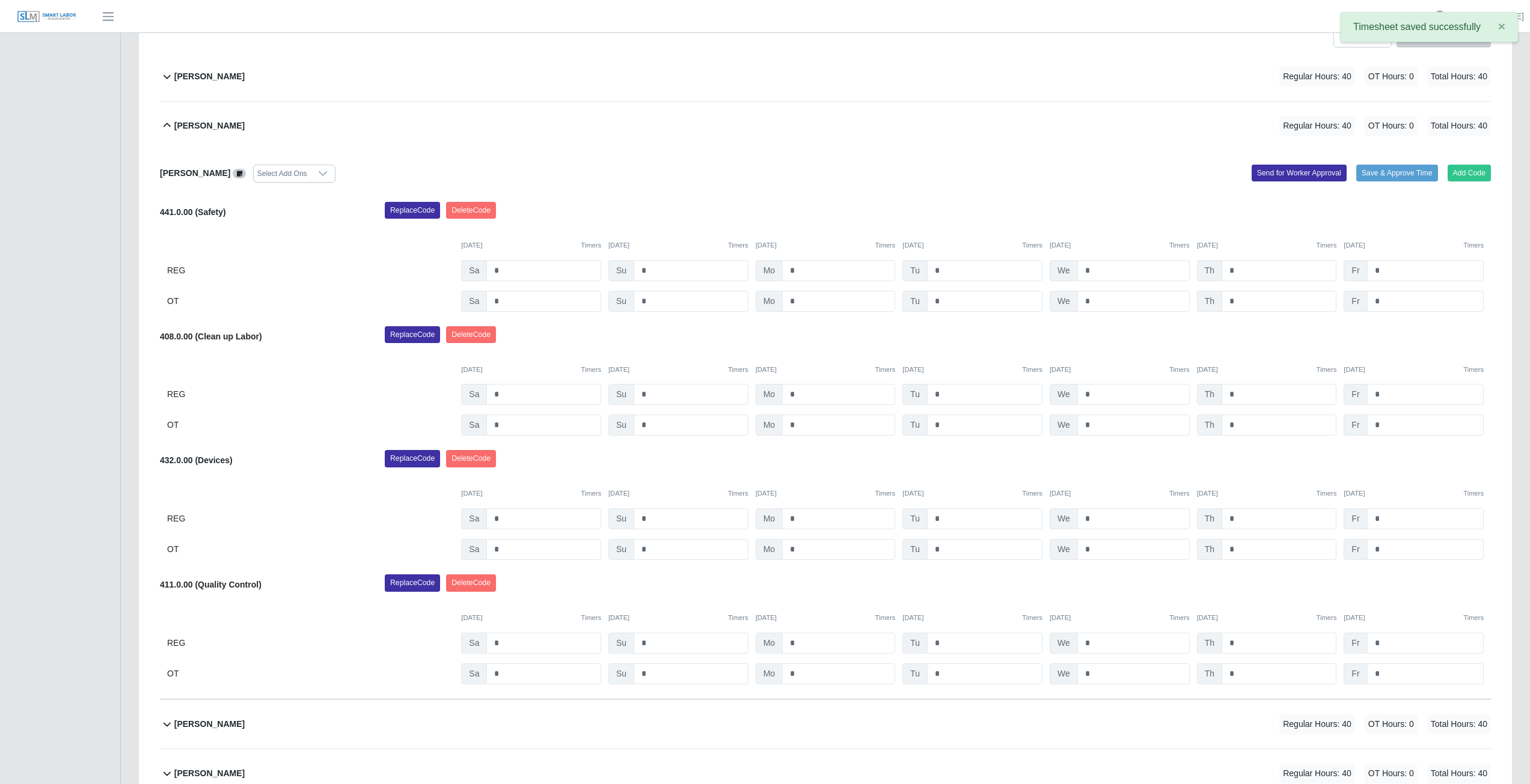
click at [165, 128] on icon at bounding box center [167, 125] width 14 height 14
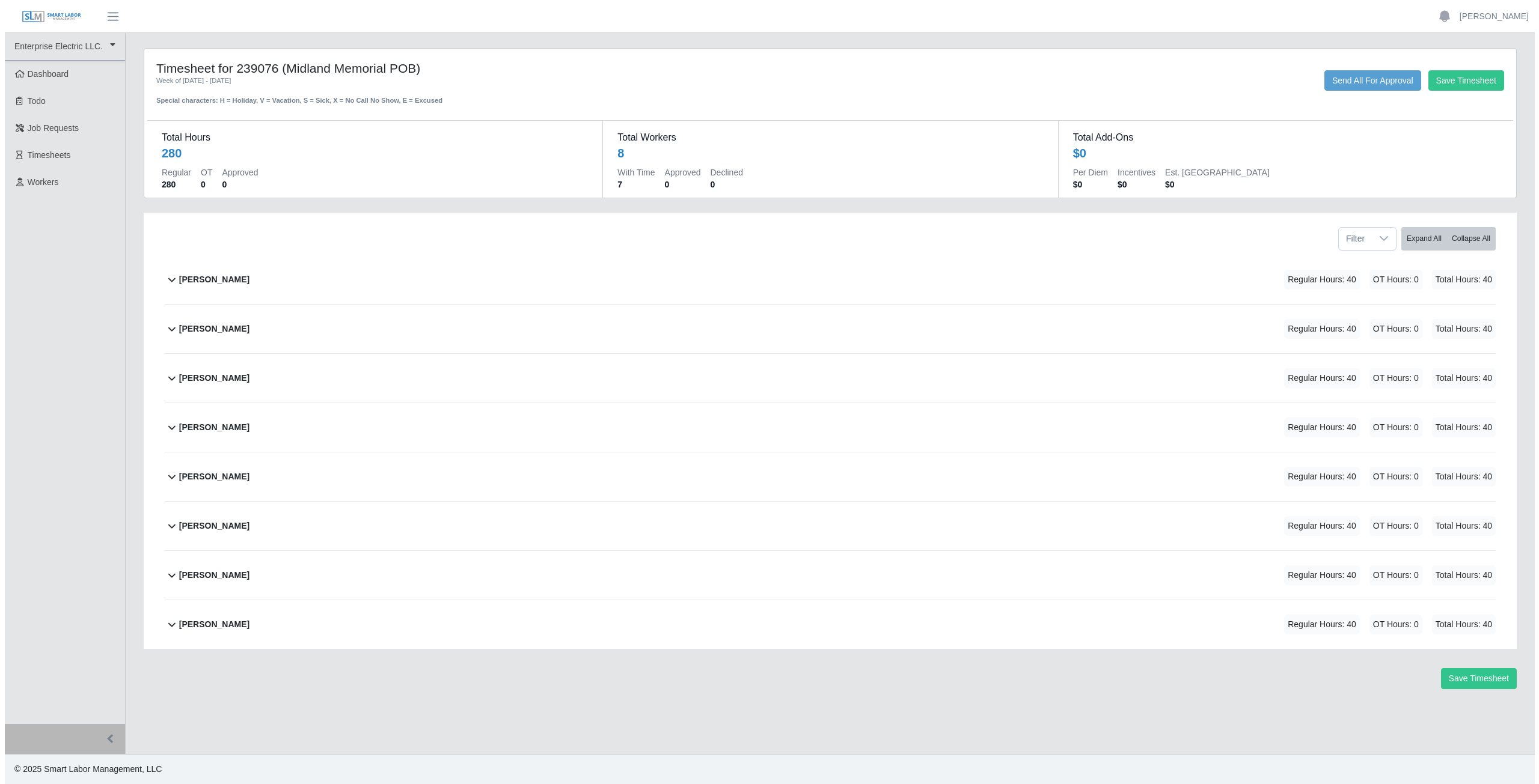
scroll to position [0, 0]
click at [200, 279] on b "Alliyah Soto" at bounding box center [209, 280] width 70 height 13
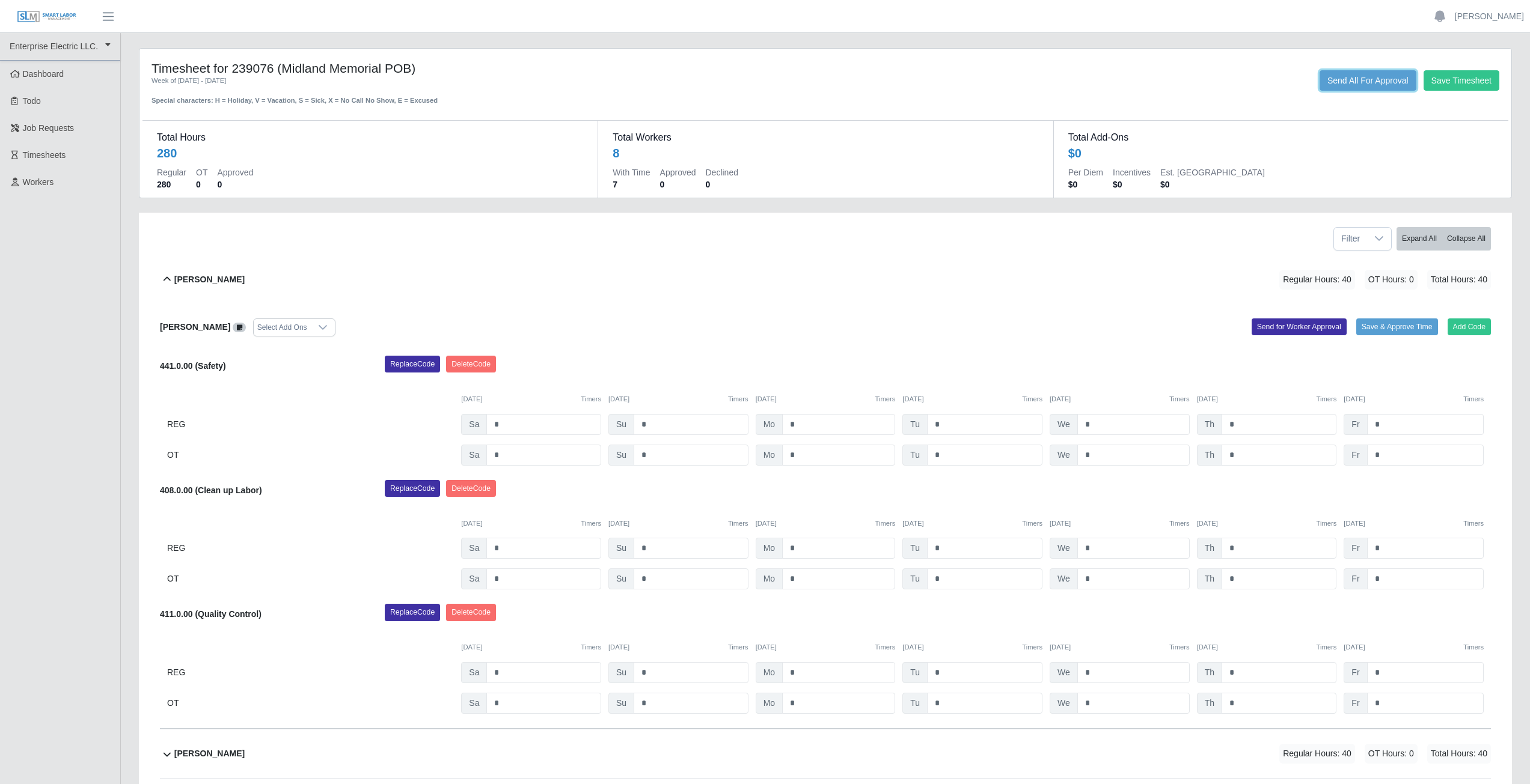
click at [1366, 76] on button "Send All For Approval" at bounding box center [1368, 80] width 97 height 20
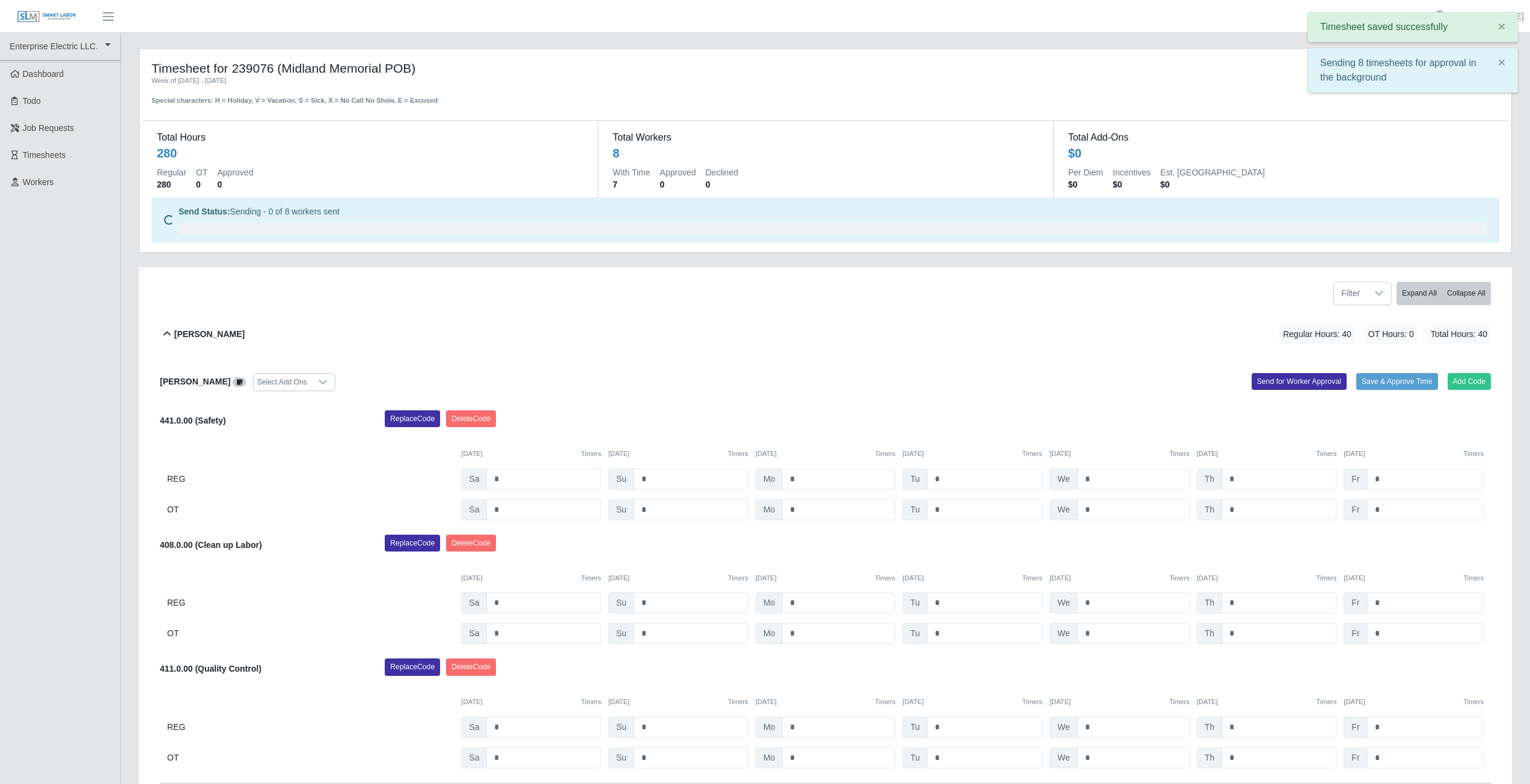
click at [168, 332] on icon at bounding box center [167, 335] width 14 height 14
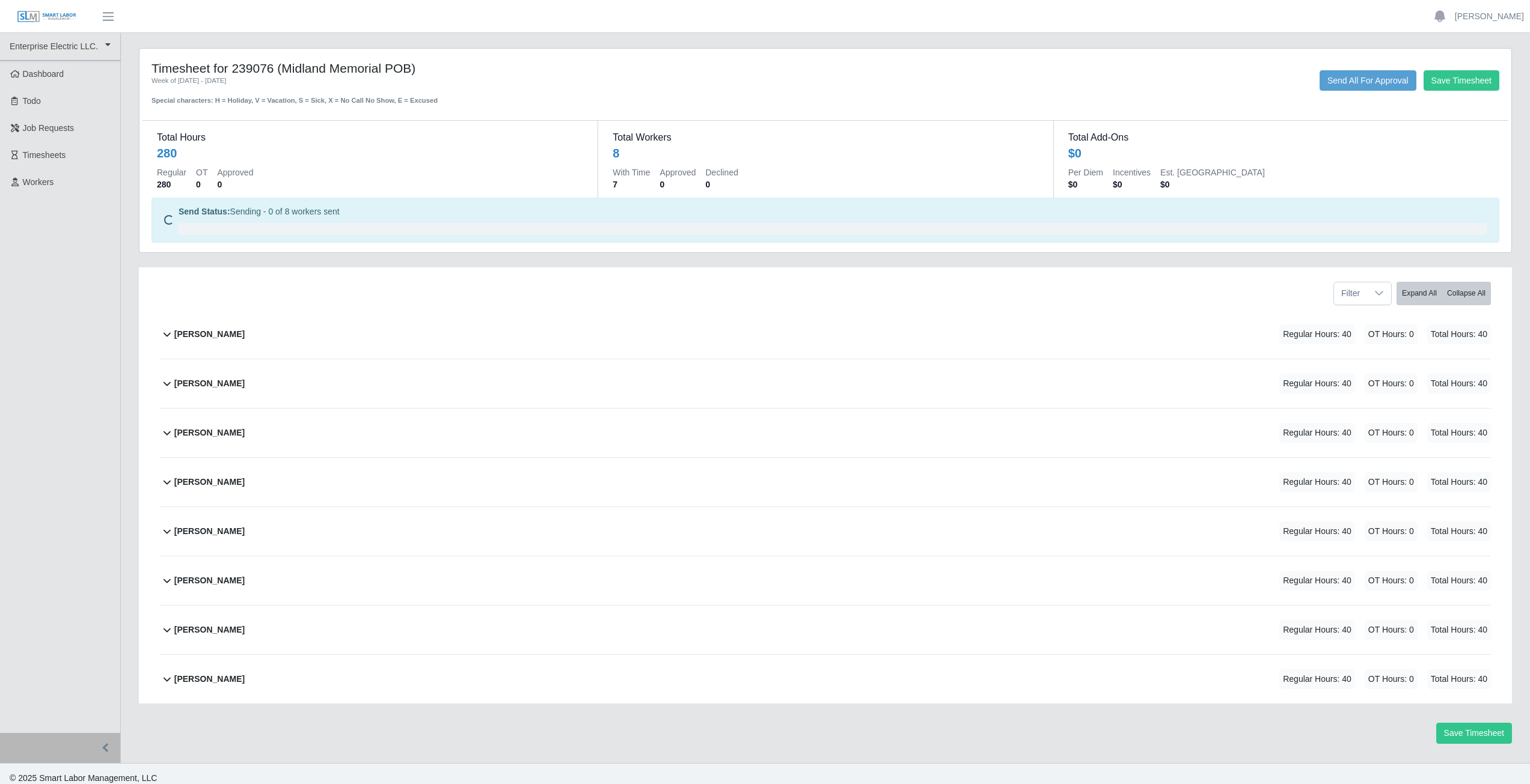
click at [167, 386] on icon at bounding box center [167, 384] width 14 height 14
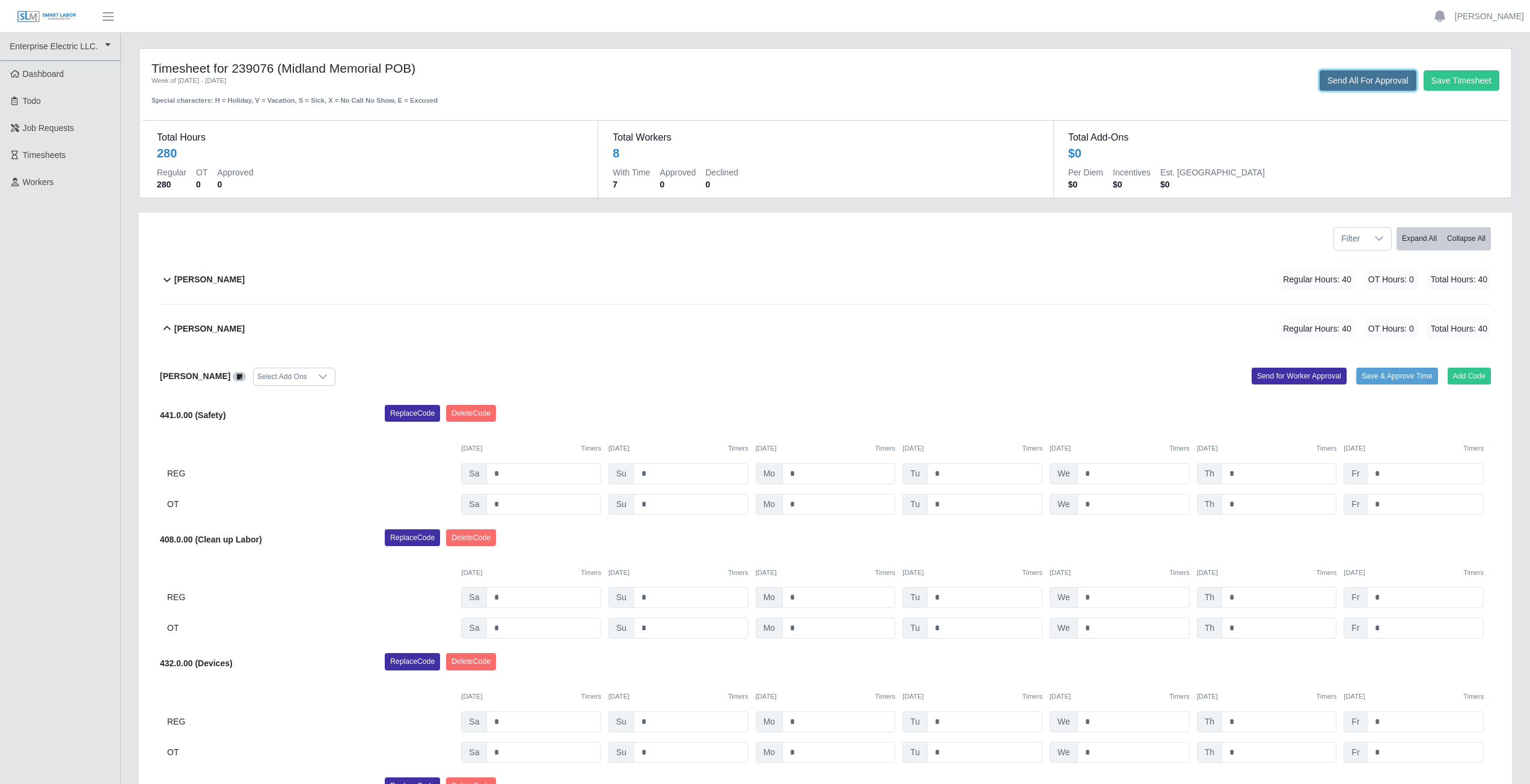
click at [1343, 75] on button "Send All For Approval" at bounding box center [1368, 80] width 97 height 20
click at [167, 330] on icon at bounding box center [167, 329] width 14 height 14
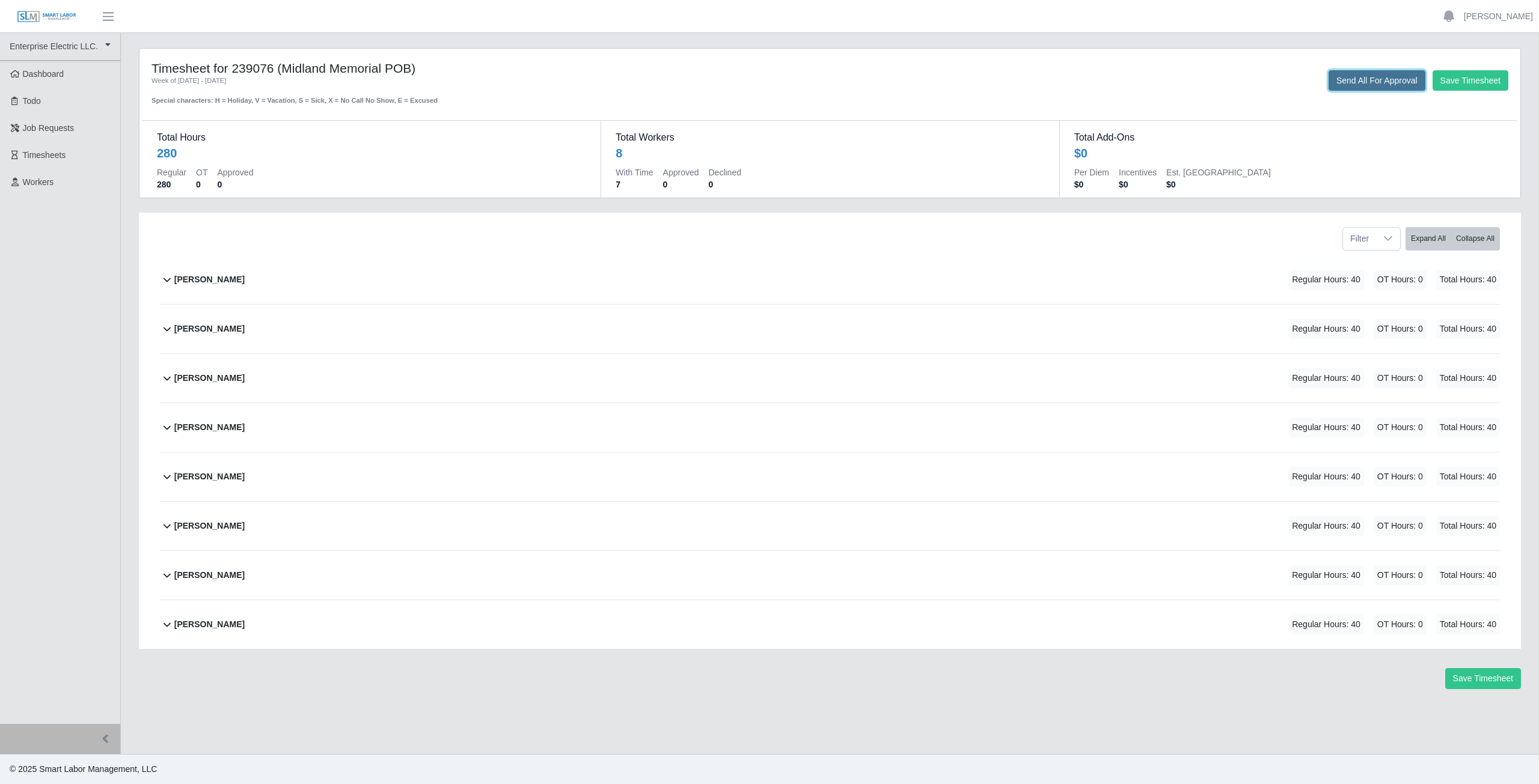
click at [1370, 80] on button "Send All For Approval" at bounding box center [1377, 80] width 97 height 20
click at [1508, 16] on link "[PERSON_NAME]" at bounding box center [1499, 17] width 69 height 13
click at [1472, 89] on link "Logout" at bounding box center [1484, 83] width 109 height 25
